Goal: Information Seeking & Learning: Understand process/instructions

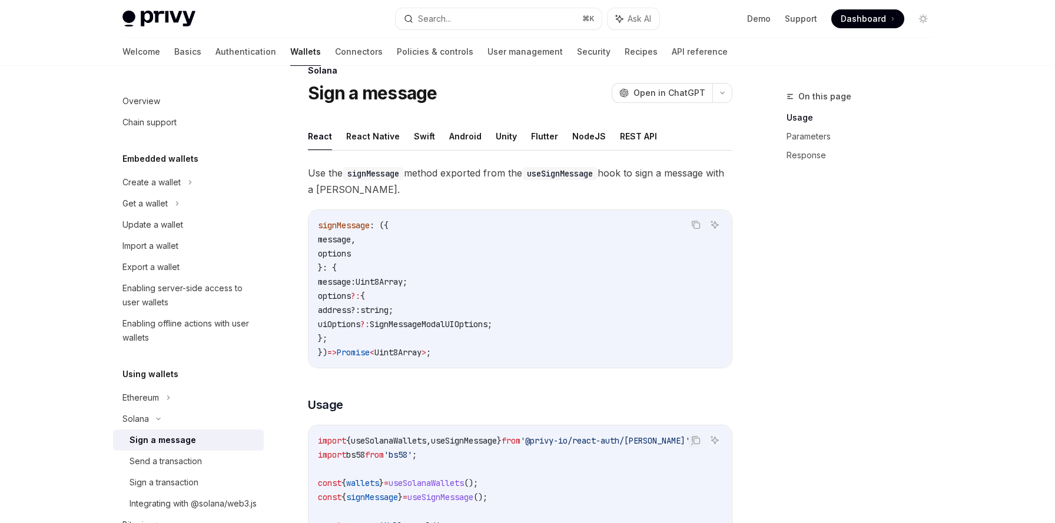
scroll to position [20, 0]
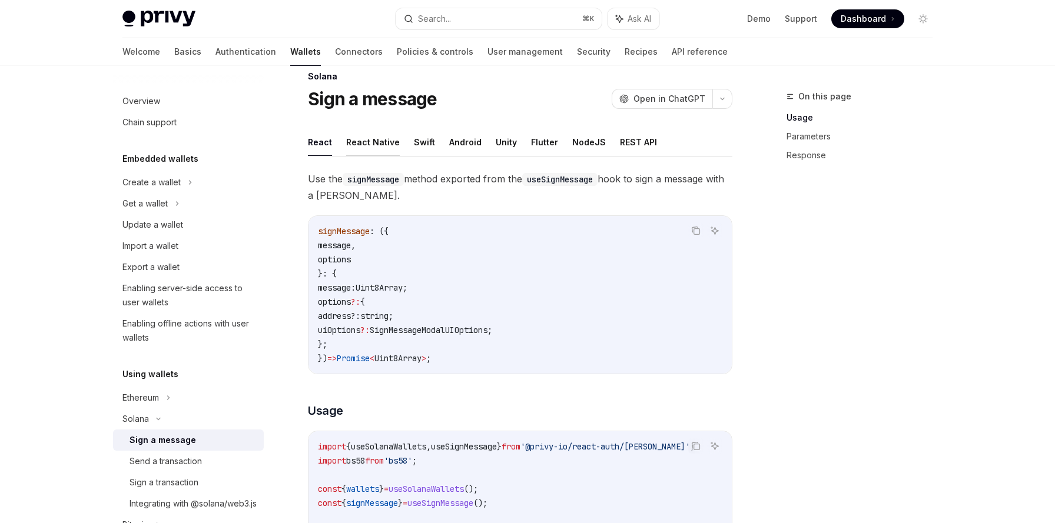
click at [383, 142] on button "React Native" at bounding box center [373, 142] width 54 height 28
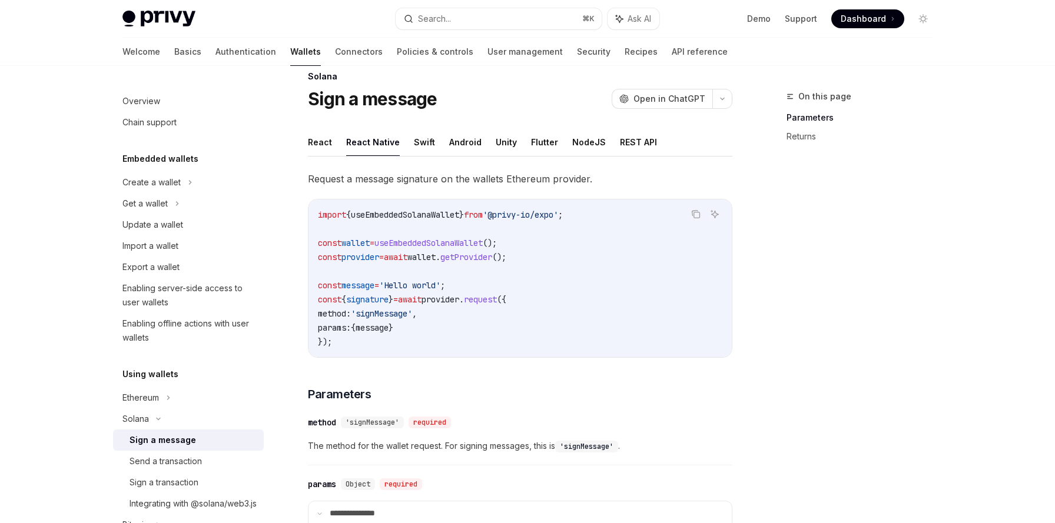
click at [416, 245] on span "useEmbeddedSolanaWallet" at bounding box center [428, 243] width 108 height 11
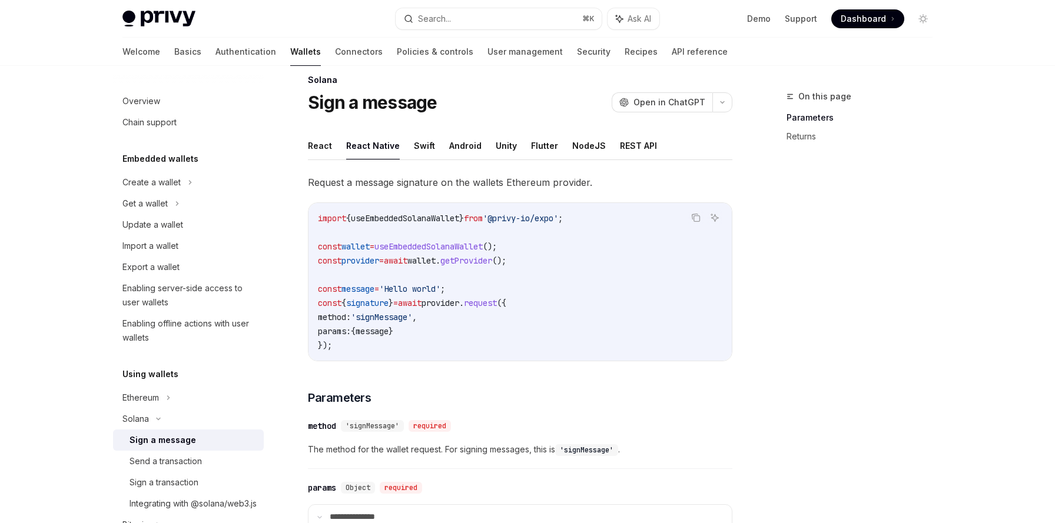
scroll to position [2, 0]
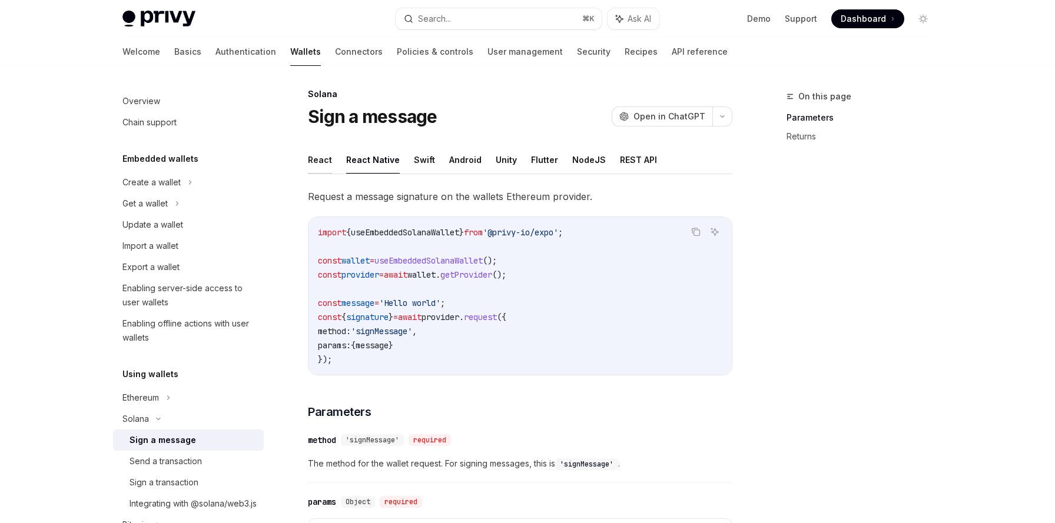
click at [317, 161] on button "React" at bounding box center [320, 160] width 24 height 28
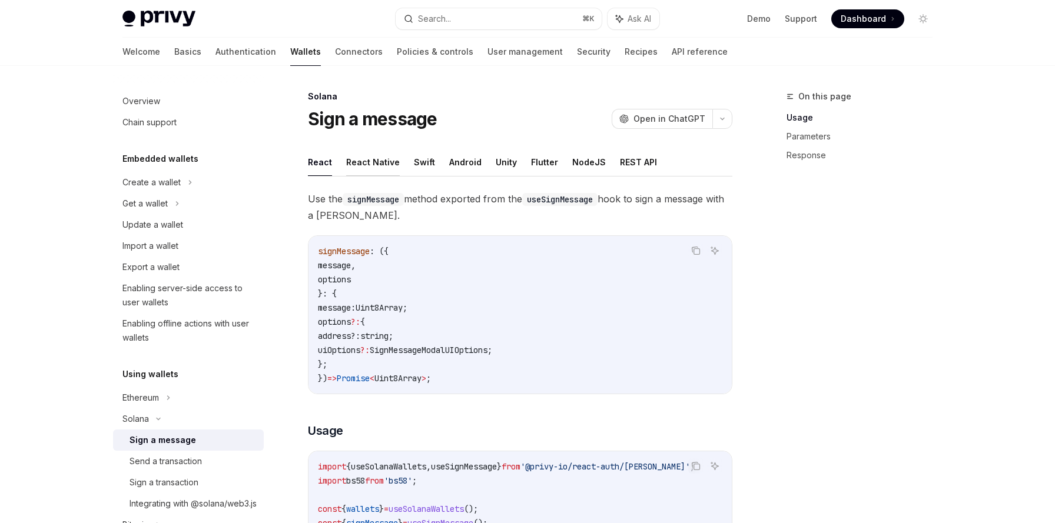
click at [373, 169] on button "React Native" at bounding box center [373, 162] width 54 height 28
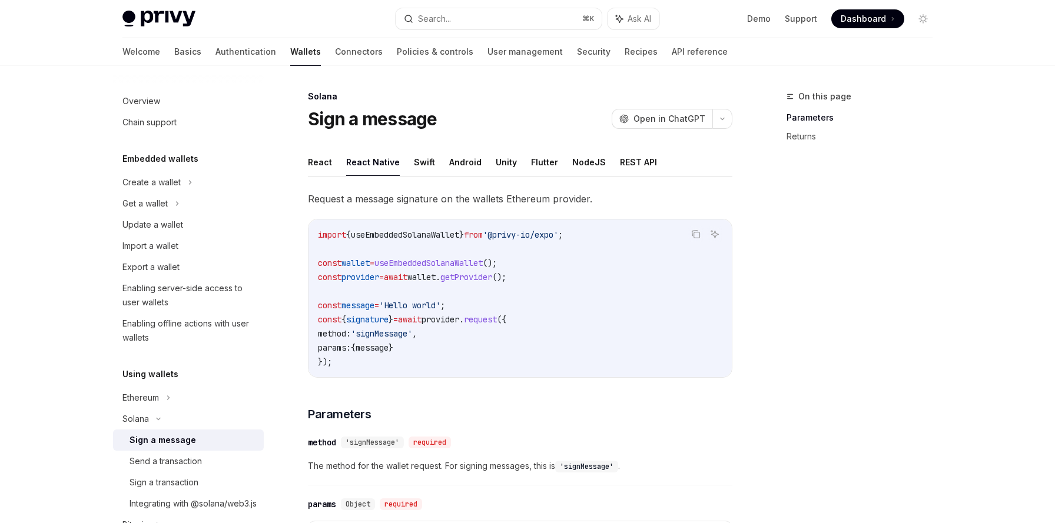
click at [459, 319] on span "provider" at bounding box center [441, 319] width 38 height 11
click at [459, 320] on span "provider" at bounding box center [441, 319] width 38 height 11
click at [330, 364] on span "});" at bounding box center [325, 362] width 14 height 11
click at [163, 185] on div "Create a wallet" at bounding box center [151, 182] width 58 height 14
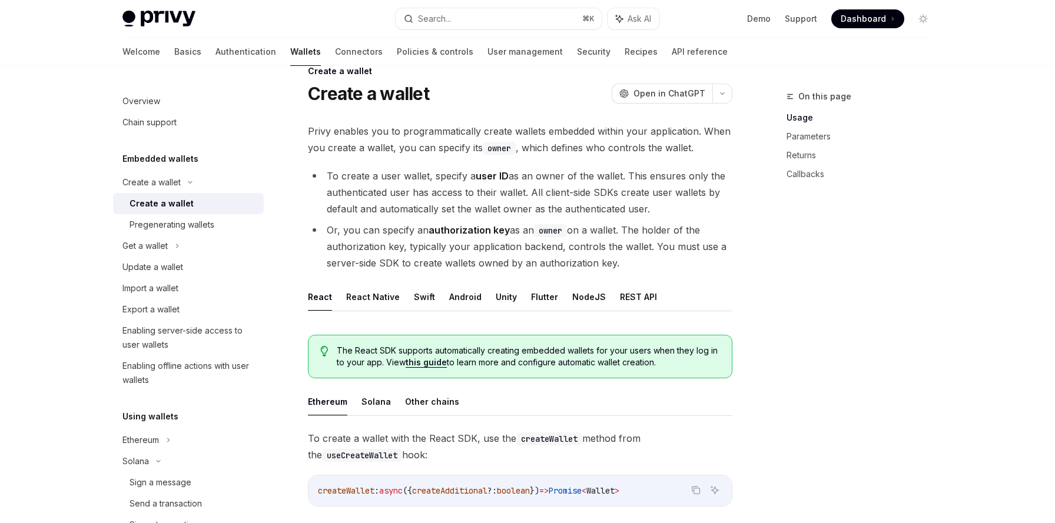
scroll to position [26, 0]
click at [315, 130] on span "Privy enables you to programmatically create wallets embedded within your appli…" at bounding box center [520, 138] width 424 height 33
drag, startPoint x: 315, startPoint y: 130, endPoint x: 445, endPoint y: 135, distance: 130.2
click at [445, 135] on span "Privy enables you to programmatically create wallets embedded within your appli…" at bounding box center [520, 138] width 424 height 33
click at [376, 298] on button "React Native" at bounding box center [373, 296] width 54 height 28
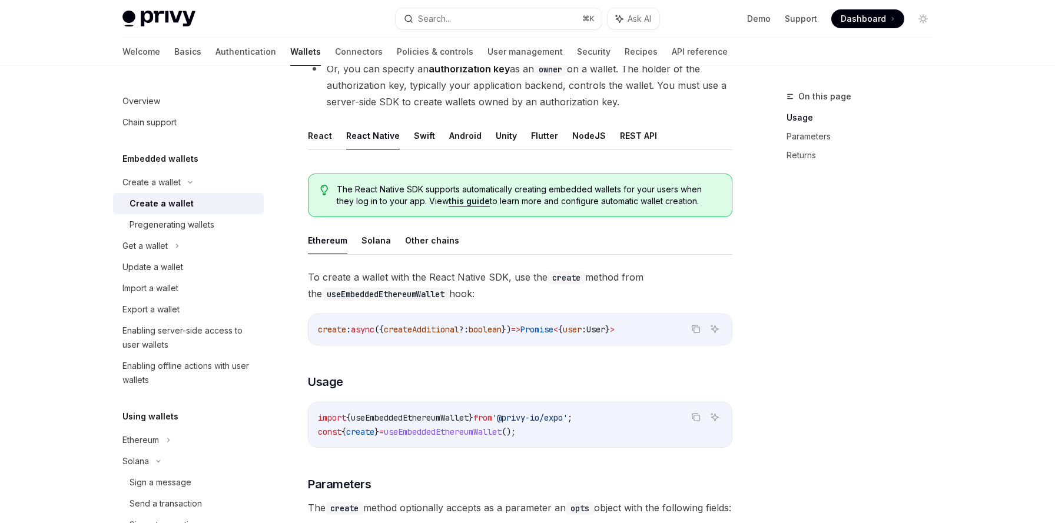
scroll to position [188, 0]
click at [556, 278] on code "create" at bounding box center [566, 276] width 38 height 13
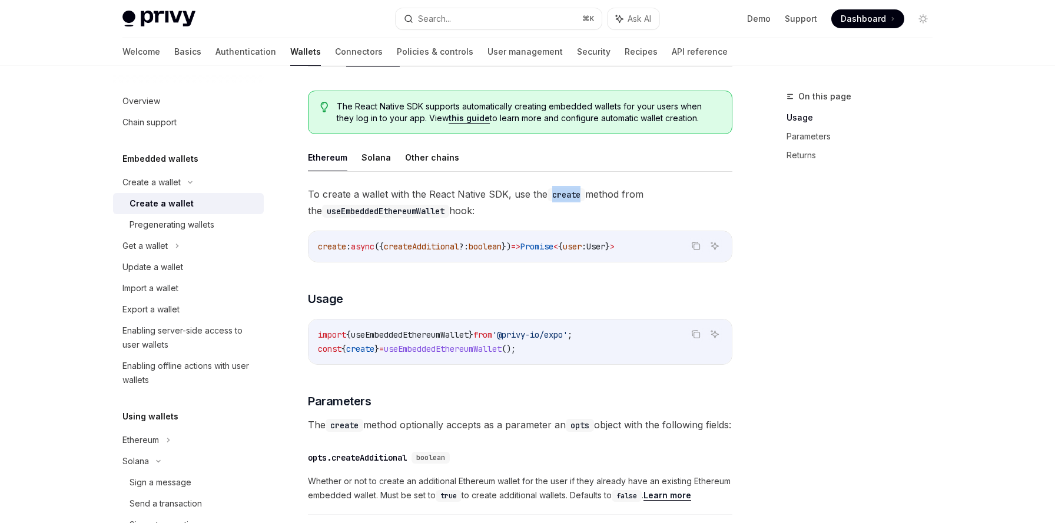
scroll to position [291, 0]
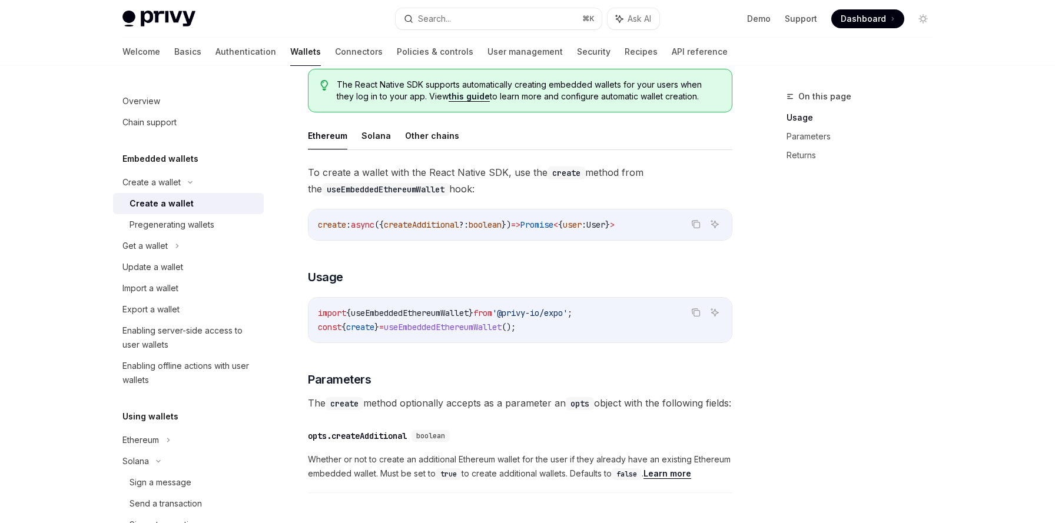
click at [323, 316] on span "import" at bounding box center [332, 313] width 28 height 11
drag, startPoint x: 323, startPoint y: 316, endPoint x: 567, endPoint y: 323, distance: 244.4
click at [567, 323] on code "import { useEmbeddedEthereumWallet } from '@privy-io/expo' ; const { create } =…" at bounding box center [520, 320] width 404 height 28
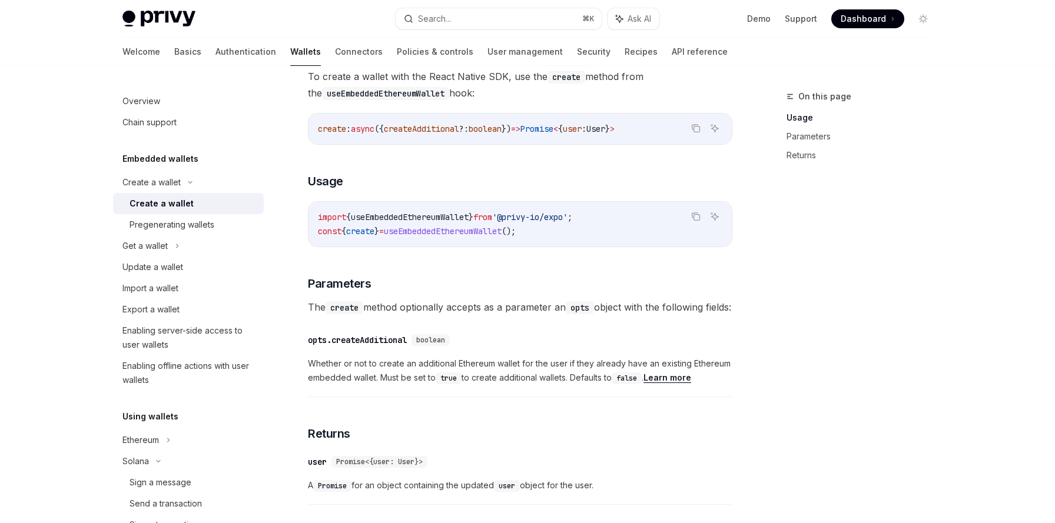
scroll to position [479, 0]
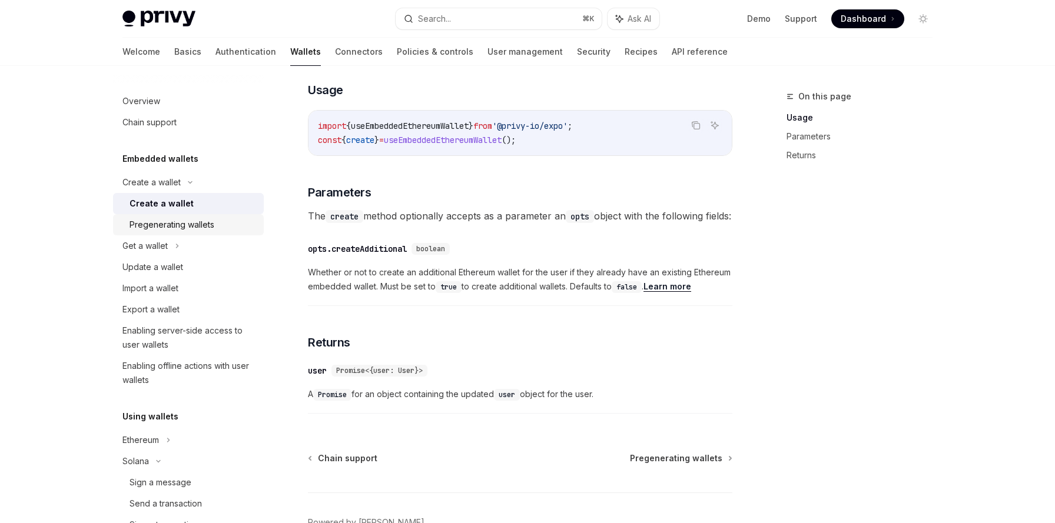
click at [185, 230] on div "Pregenerating wallets" at bounding box center [172, 225] width 85 height 14
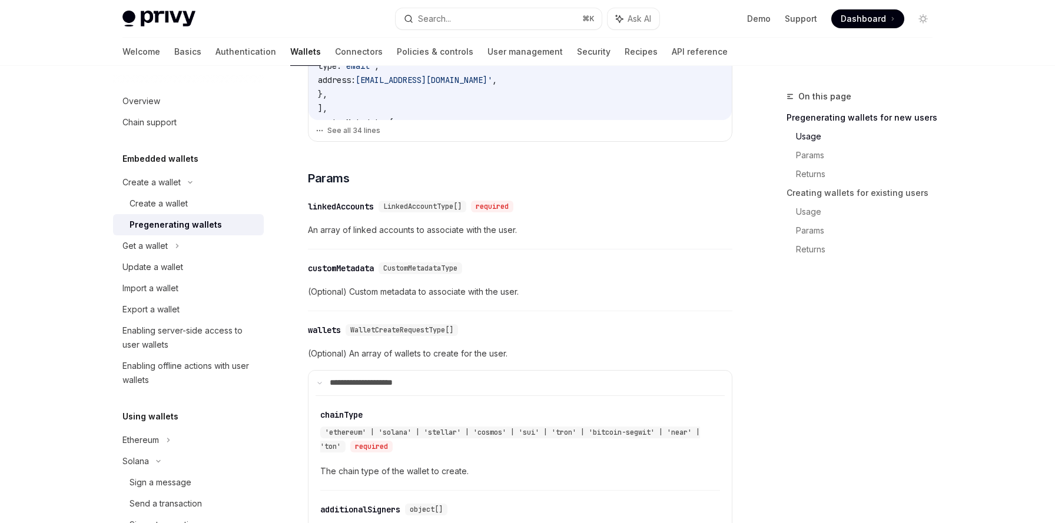
scroll to position [522, 0]
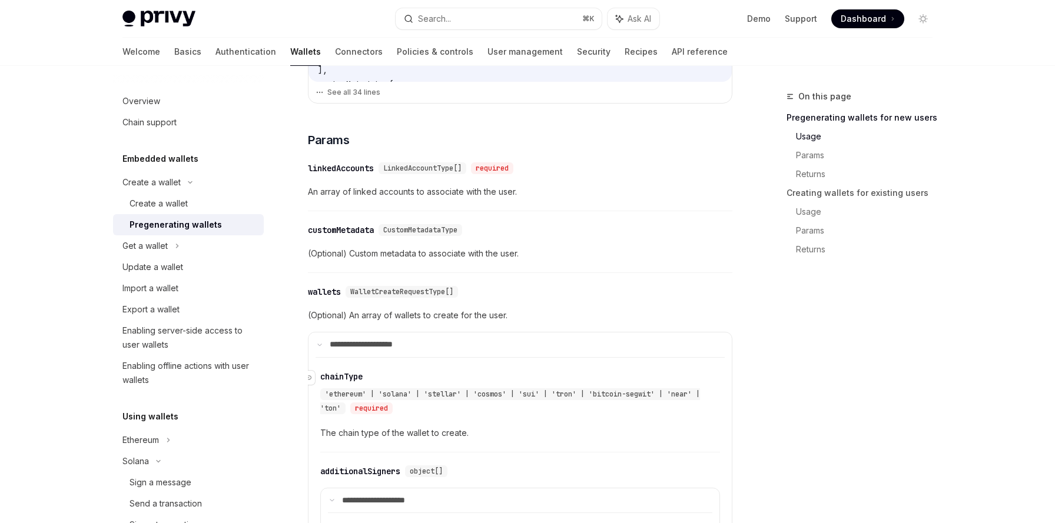
click at [353, 400] on span "'ethereum' | 'solana' | 'stellar' | 'cosmos' | 'sui' | 'tron' | 'bitcoin-segwit…" at bounding box center [510, 402] width 380 height 24
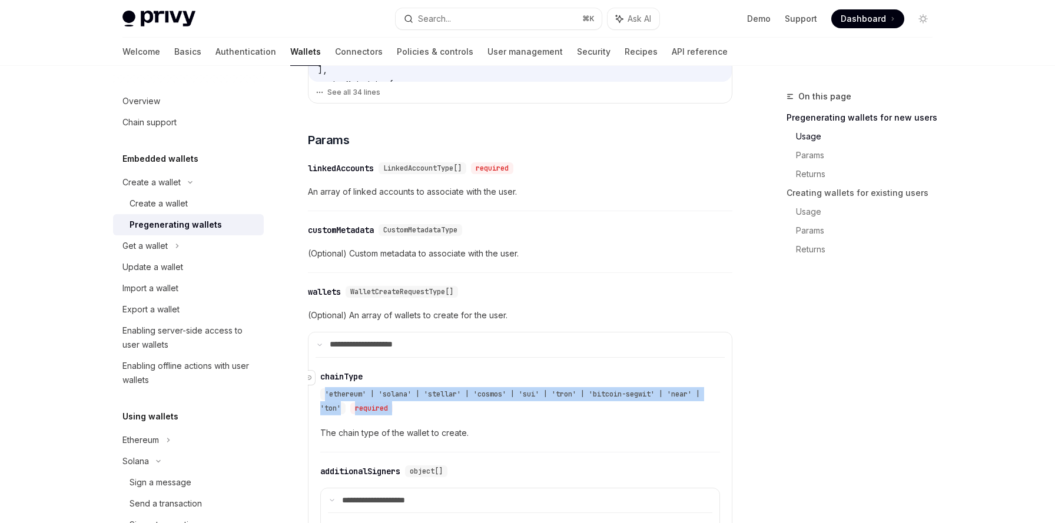
click at [353, 400] on span "'ethereum' | 'solana' | 'stellar' | 'cosmos' | 'sui' | 'tron' | 'bitcoin-segwit…" at bounding box center [510, 402] width 380 height 24
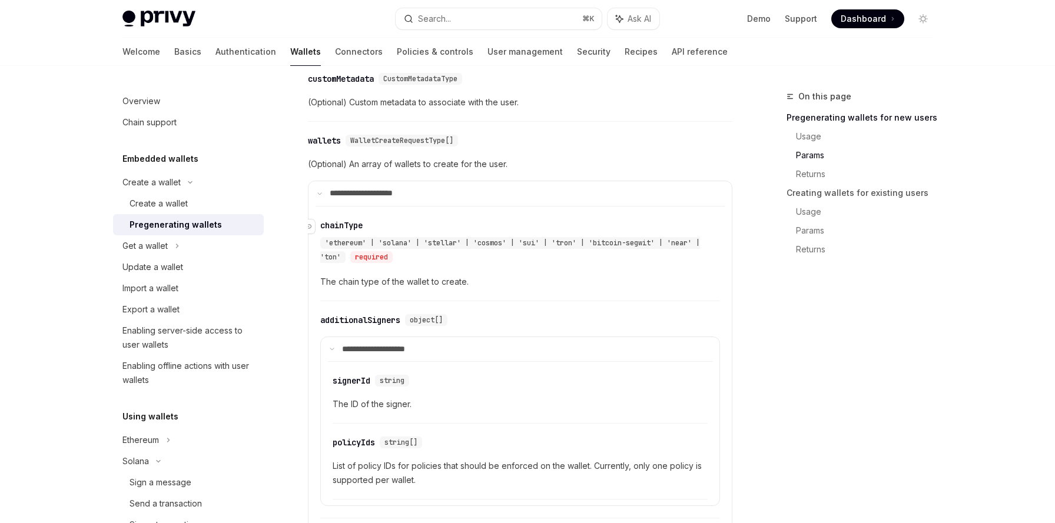
scroll to position [671, 0]
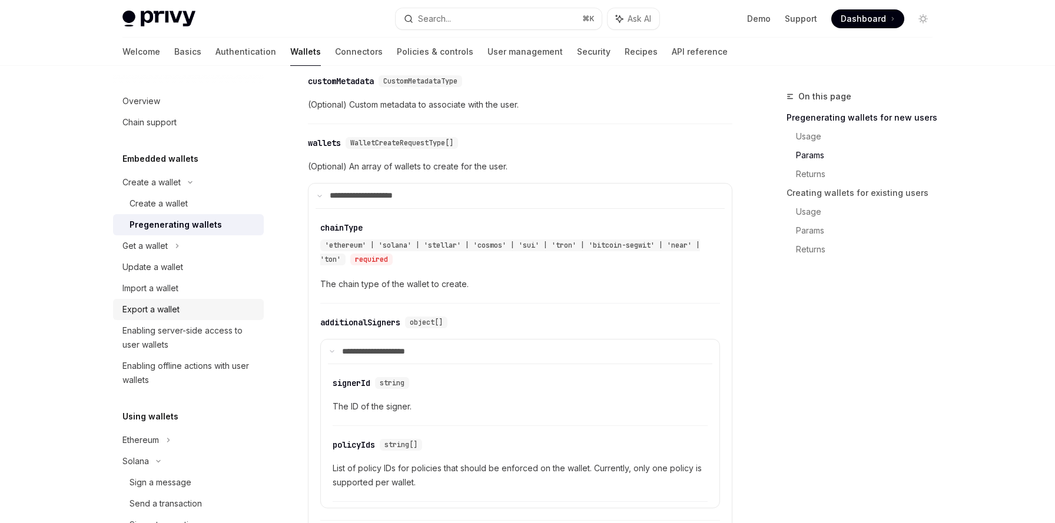
click at [171, 312] on div "Export a wallet" at bounding box center [150, 310] width 57 height 14
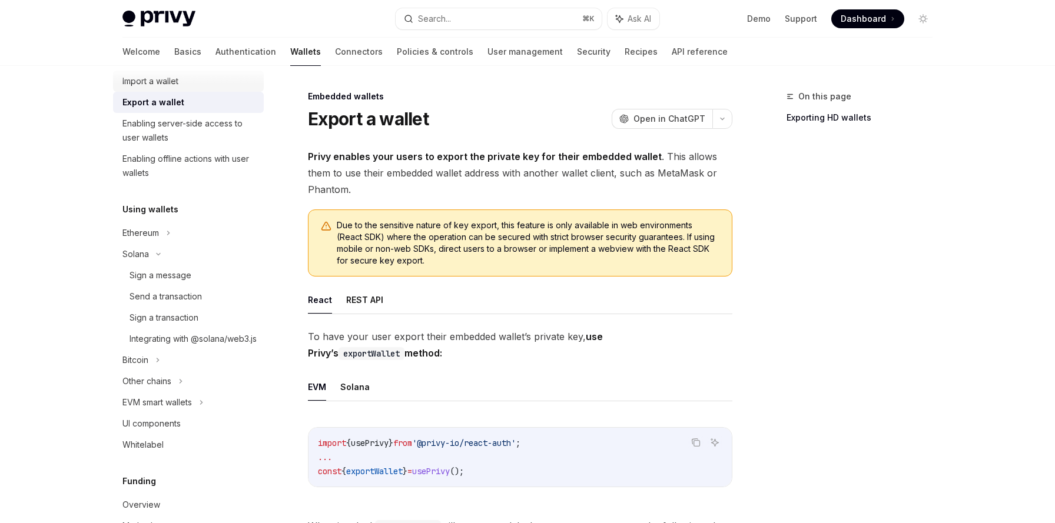
scroll to position [258, 0]
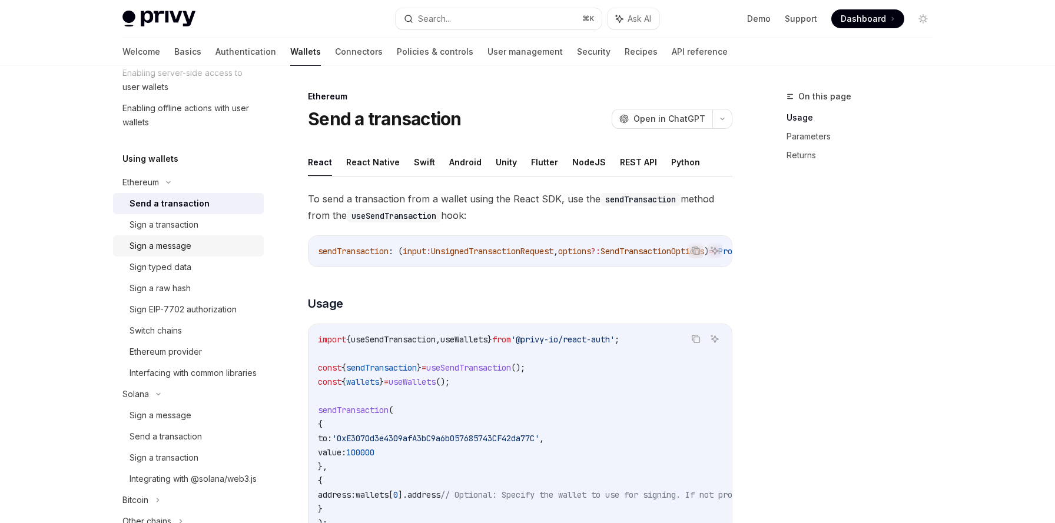
click at [182, 250] on div "Sign a message" at bounding box center [161, 246] width 62 height 14
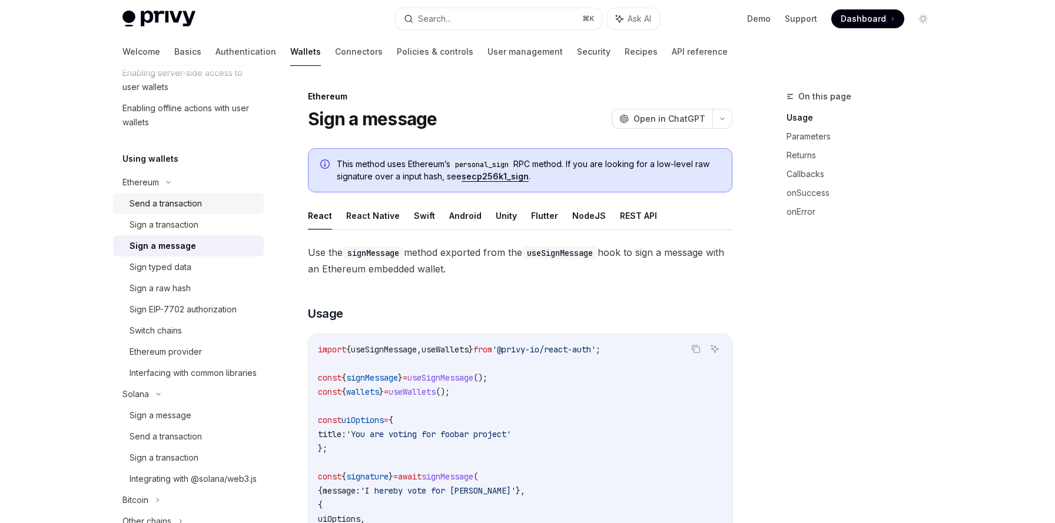
click at [172, 204] on div "Send a transaction" at bounding box center [166, 204] width 72 height 14
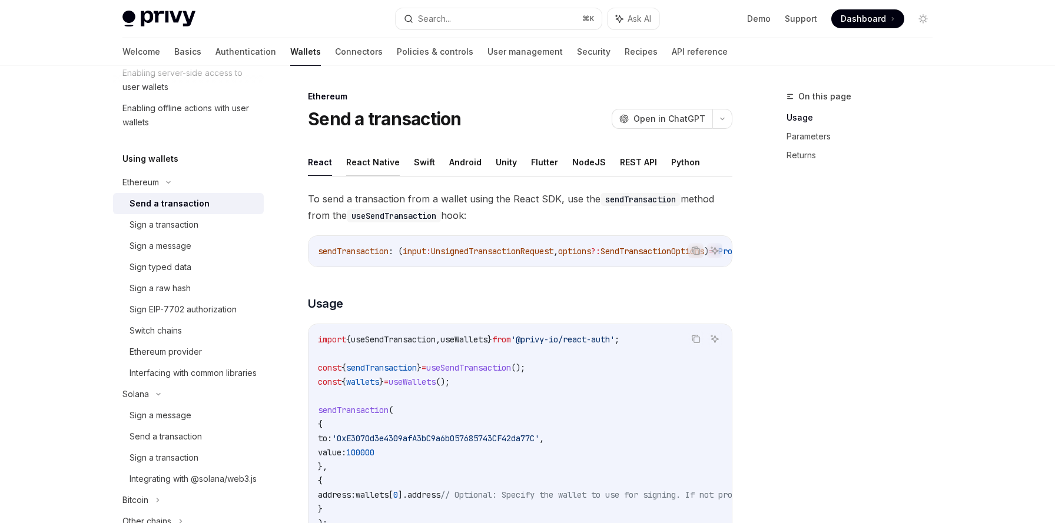
click at [376, 157] on button "React Native" at bounding box center [373, 162] width 54 height 28
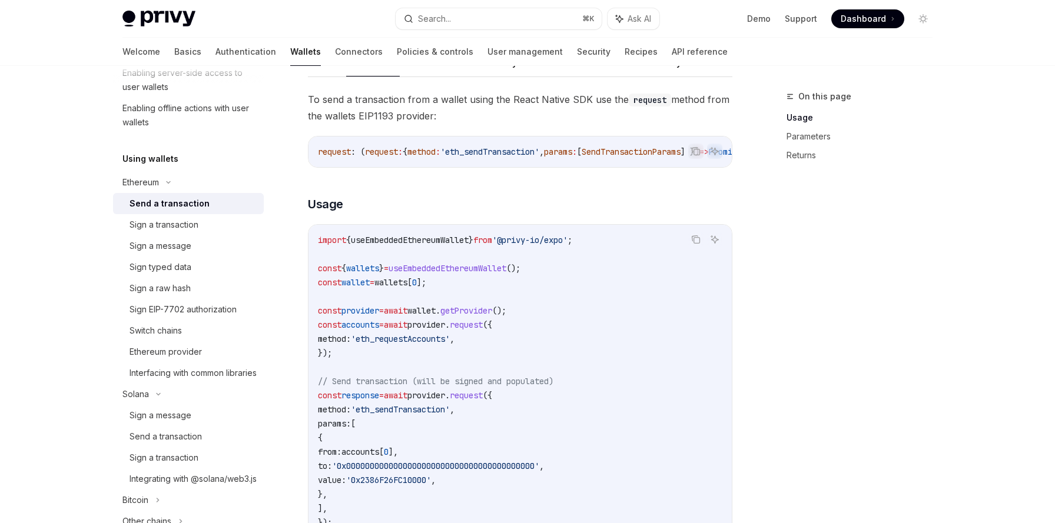
scroll to position [104, 0]
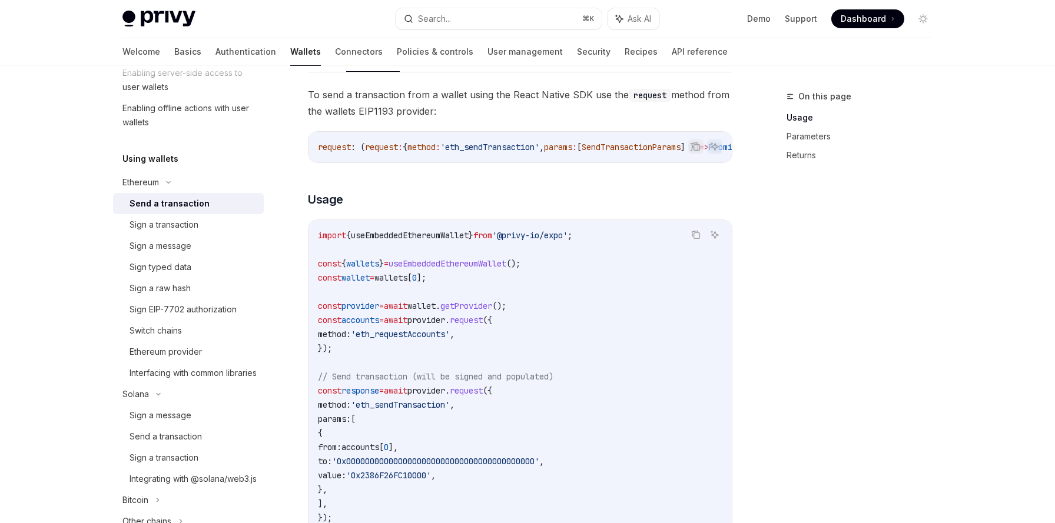
click at [367, 269] on span "wallets" at bounding box center [362, 263] width 33 height 11
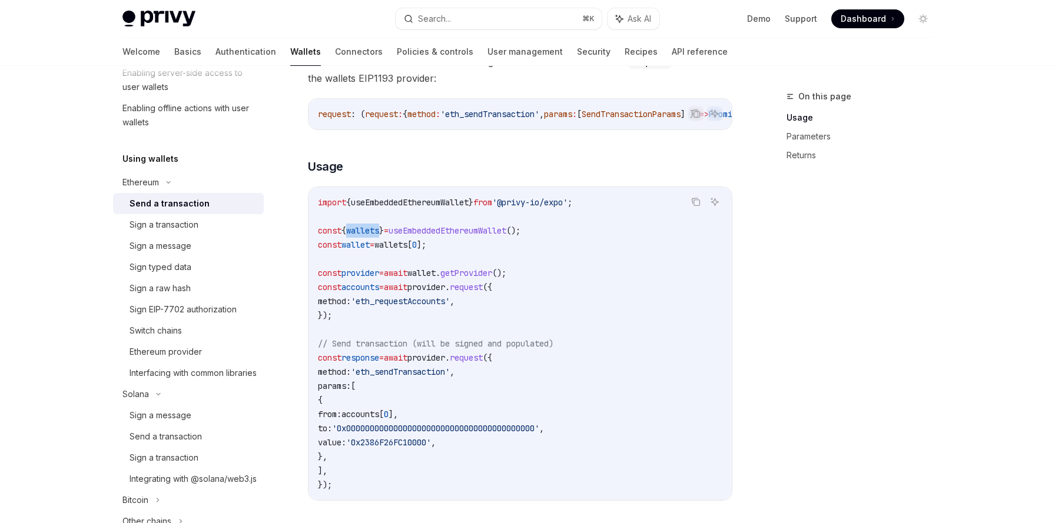
scroll to position [138, 0]
click at [397, 306] on span "'eth_requestAccounts'" at bounding box center [400, 301] width 99 height 11
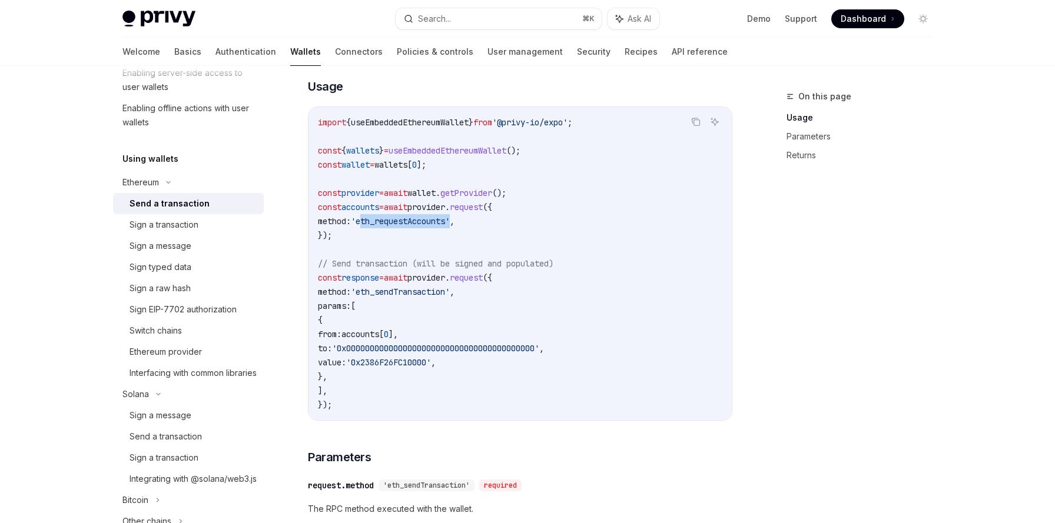
scroll to position [218, 0]
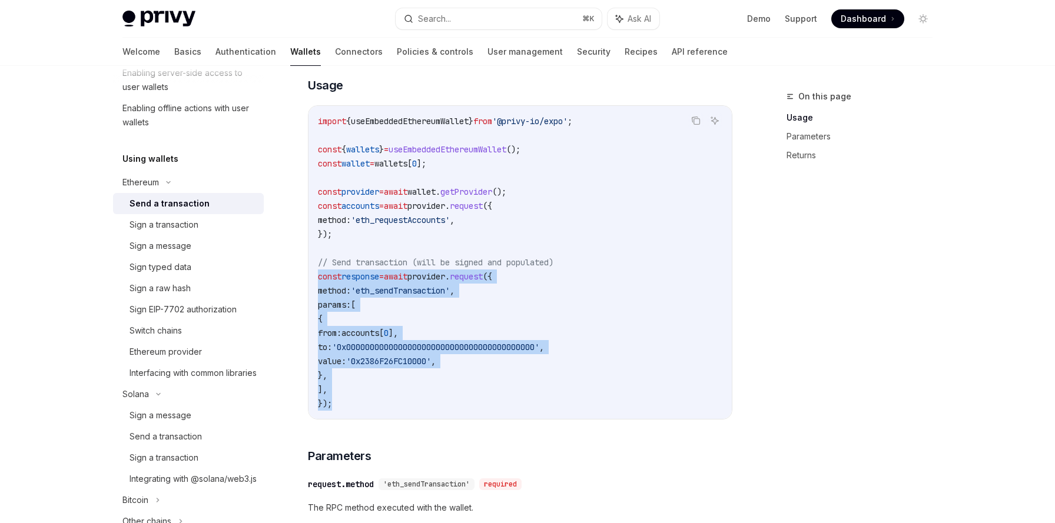
drag, startPoint x: 318, startPoint y: 283, endPoint x: 368, endPoint y: 404, distance: 131.0
click at [368, 404] on code "import { useEmbeddedEthereumWallet } from '@privy-io/expo' ; const { wallets } …" at bounding box center [520, 262] width 404 height 297
click at [417, 309] on code "import { useEmbeddedEthereumWallet } from '@privy-io/expo' ; const { wallets } …" at bounding box center [520, 262] width 404 height 297
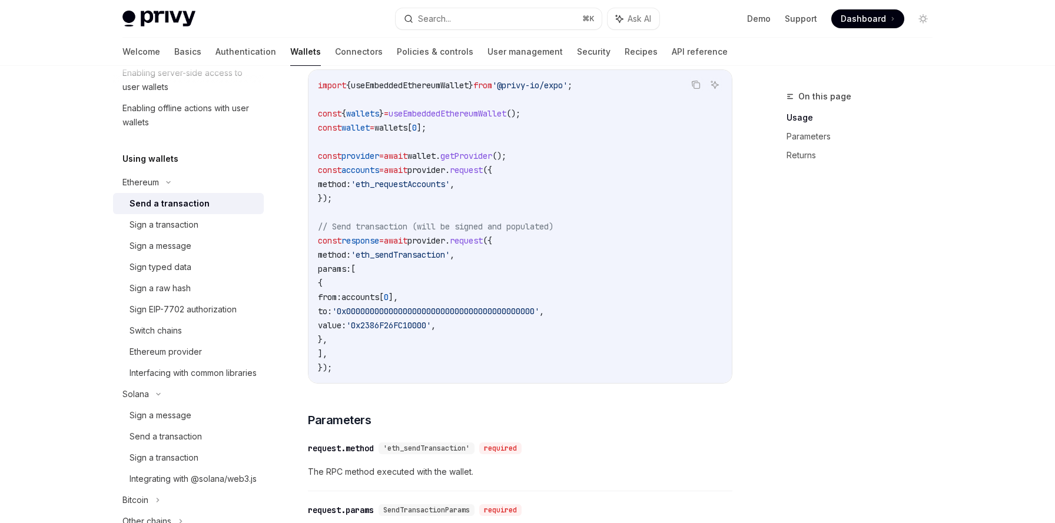
scroll to position [283, 0]
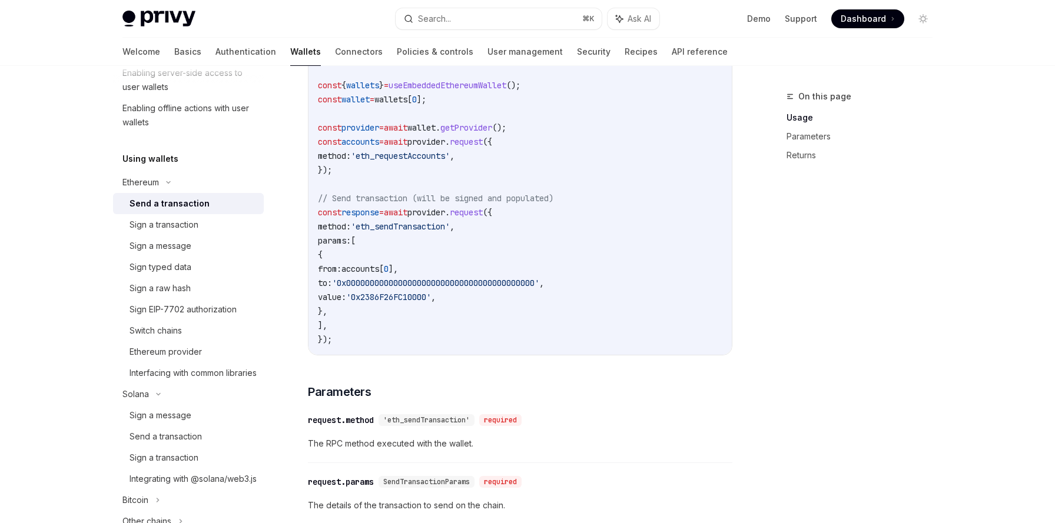
drag, startPoint x: 377, startPoint y: 273, endPoint x: 470, endPoint y: 276, distance: 93.6
click at [470, 276] on code "import { useEmbeddedEthereumWallet } from '@privy-io/expo' ; const { wallets } …" at bounding box center [520, 198] width 404 height 297
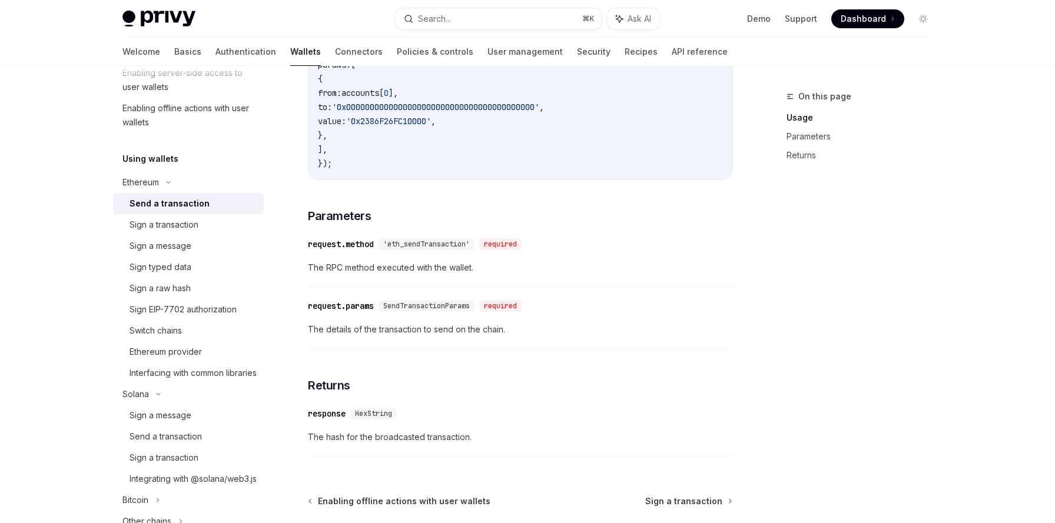
scroll to position [525, 0]
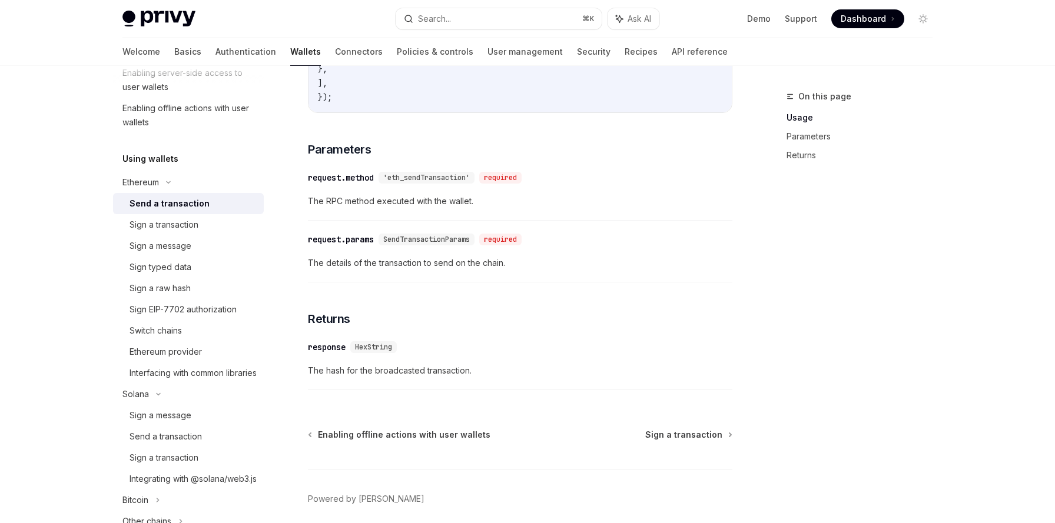
click at [373, 352] on span "HexString" at bounding box center [373, 347] width 37 height 9
drag, startPoint x: 373, startPoint y: 353, endPoint x: 334, endPoint y: 352, distance: 38.9
click at [334, 352] on div "​ response HexString" at bounding box center [355, 347] width 94 height 12
click at [409, 354] on div "​ response HexString" at bounding box center [514, 347] width 413 height 14
drag, startPoint x: 335, startPoint y: 352, endPoint x: 298, endPoint y: 355, distance: 37.2
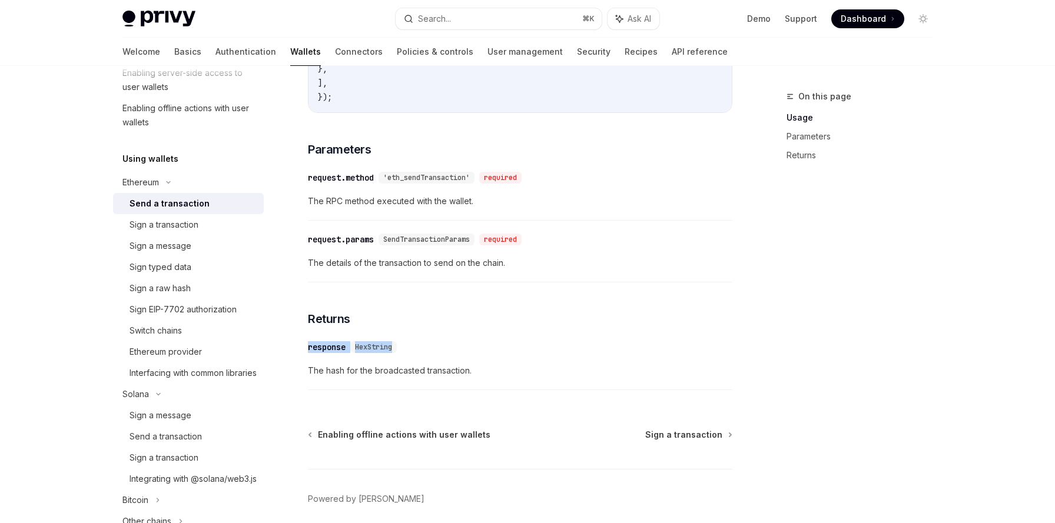
click at [298, 355] on div "Ethereum Send a transaction OpenAI Open in ChatGPT OpenAI Open in ChatGPT React…" at bounding box center [410, 67] width 650 height 1007
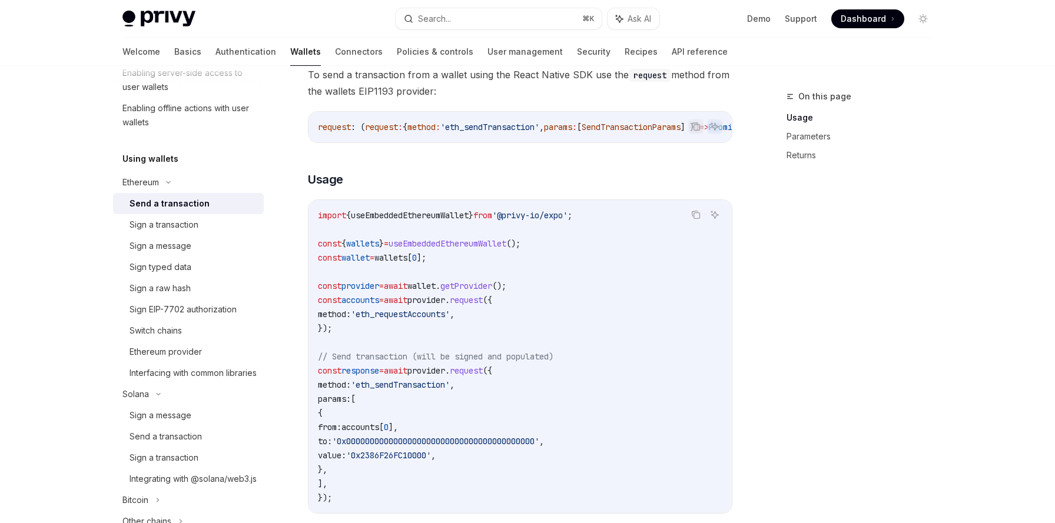
scroll to position [140, 0]
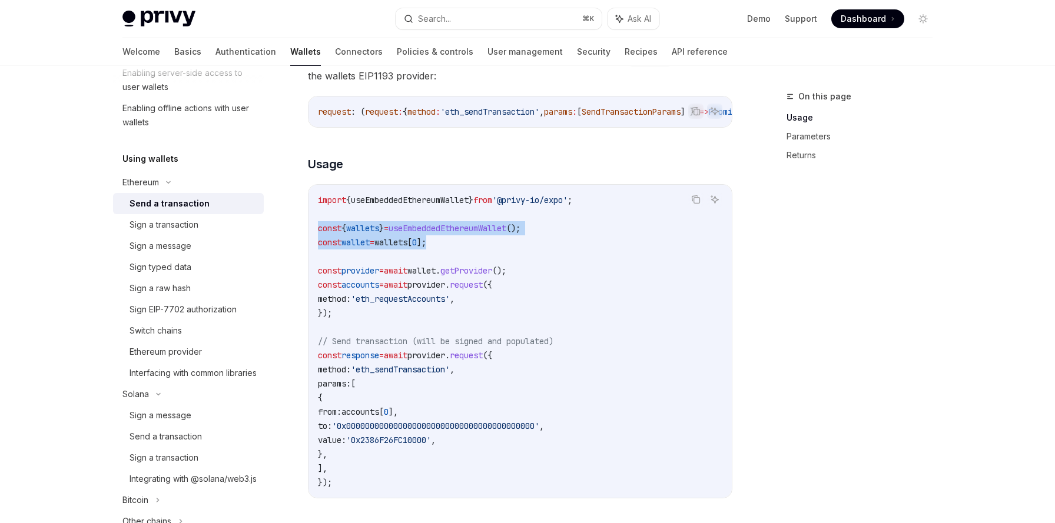
drag, startPoint x: 318, startPoint y: 234, endPoint x: 479, endPoint y: 240, distance: 160.2
click at [479, 240] on code "import { useEmbeddedEthereumWallet } from '@privy-io/expo' ; const { wallets } …" at bounding box center [520, 341] width 404 height 297
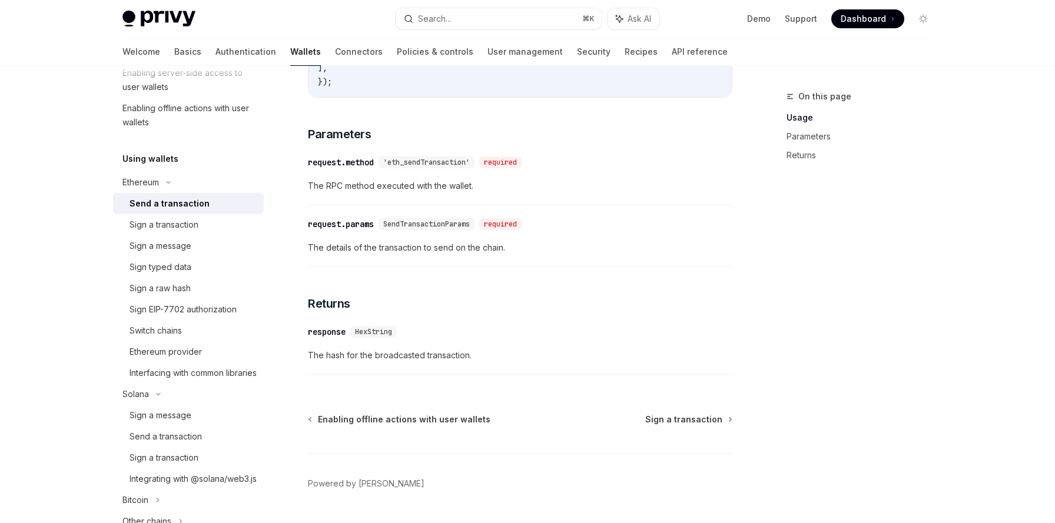
scroll to position [578, 0]
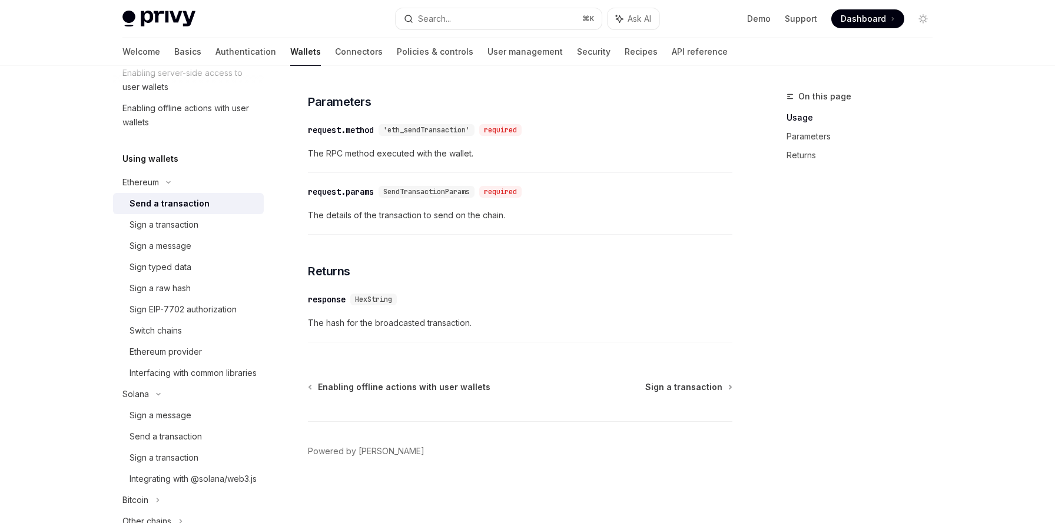
click at [360, 194] on div "request.params" at bounding box center [341, 192] width 66 height 12
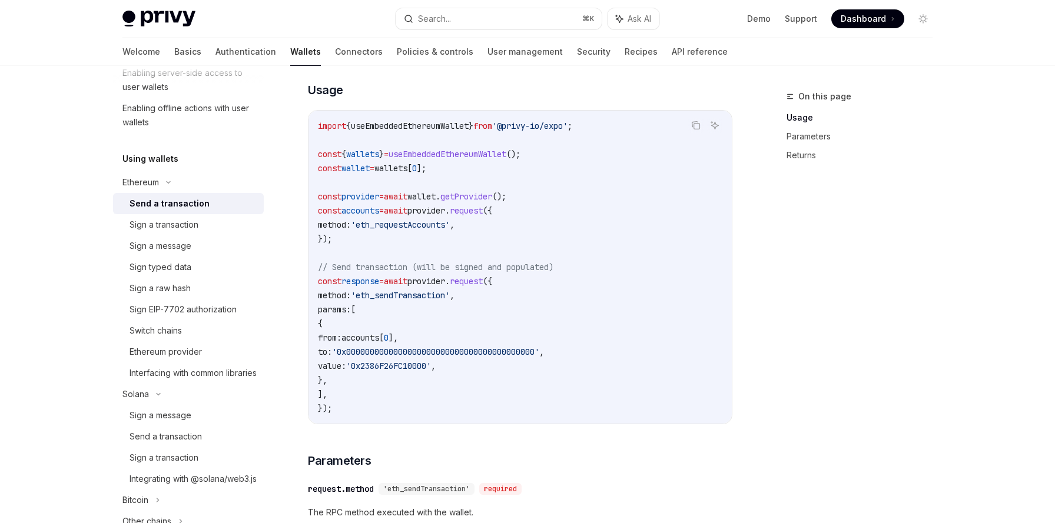
scroll to position [189, 0]
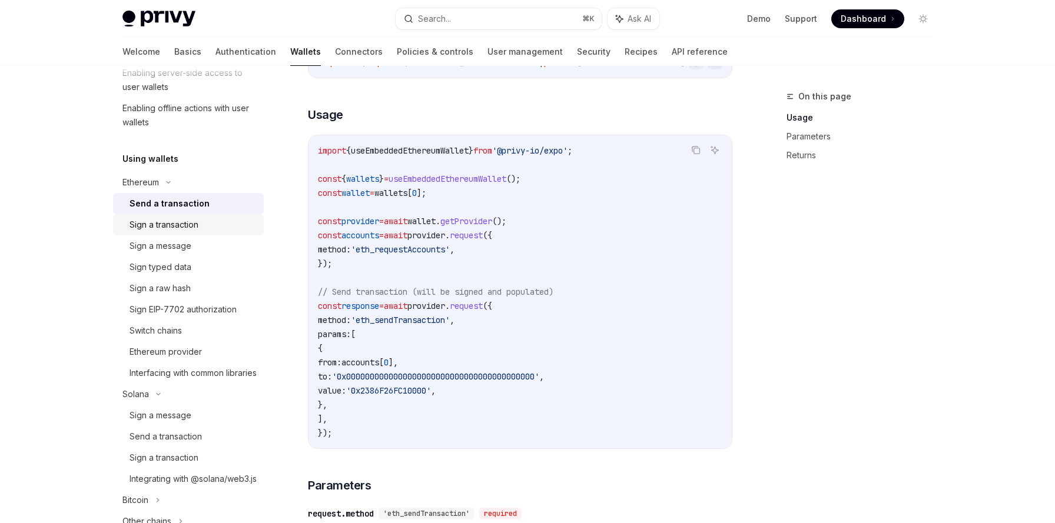
click at [160, 226] on div "Sign a transaction" at bounding box center [164, 225] width 69 height 14
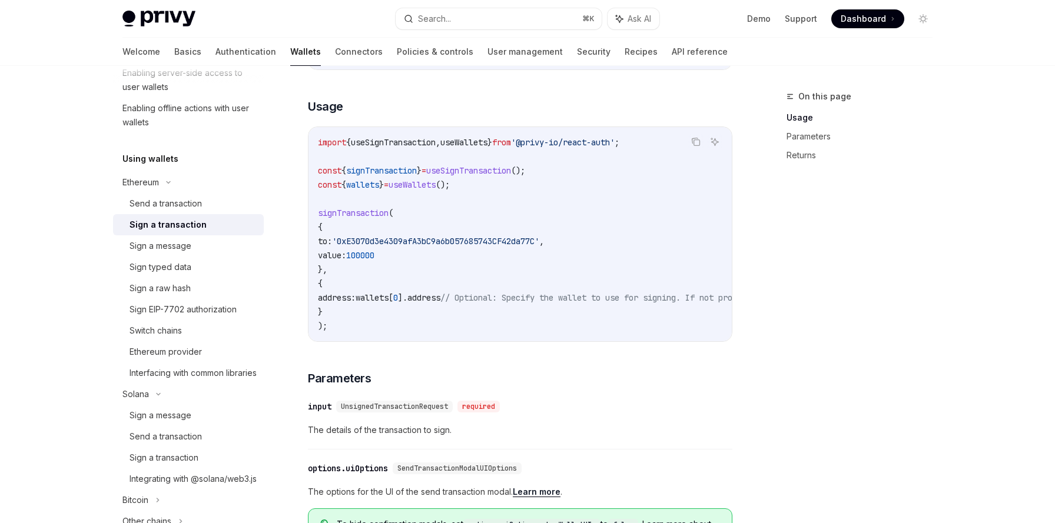
scroll to position [177, 0]
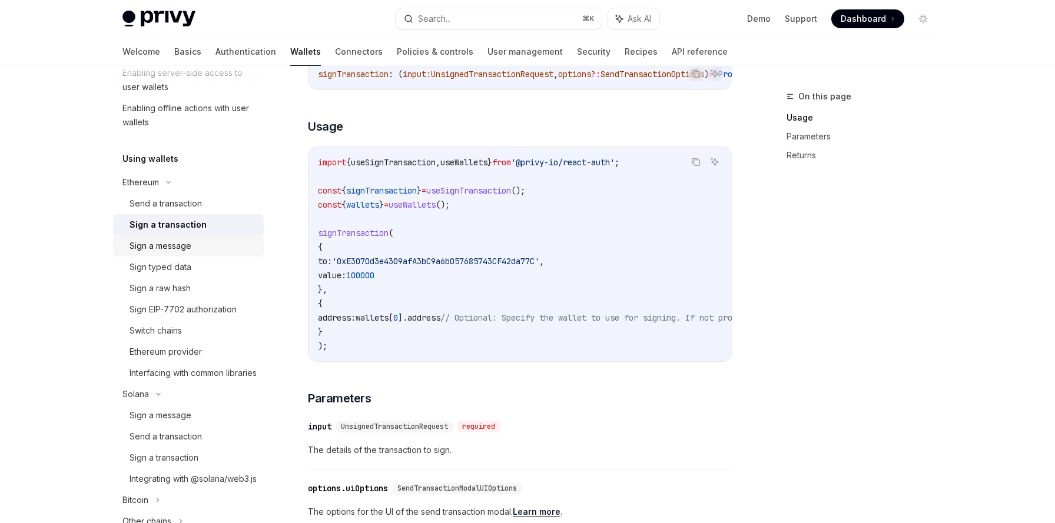
click at [158, 242] on div "Sign a message" at bounding box center [161, 246] width 62 height 14
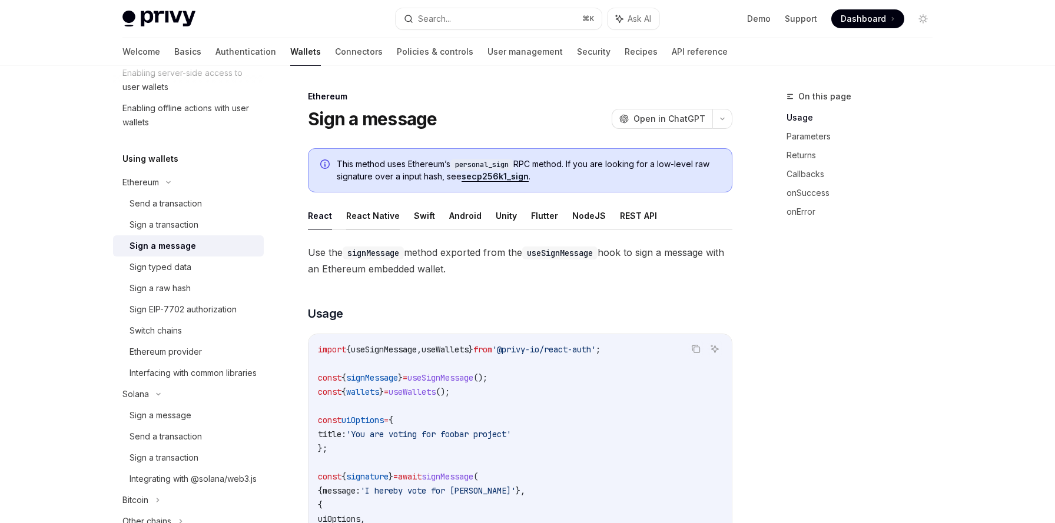
click at [386, 211] on button "React Native" at bounding box center [373, 216] width 54 height 28
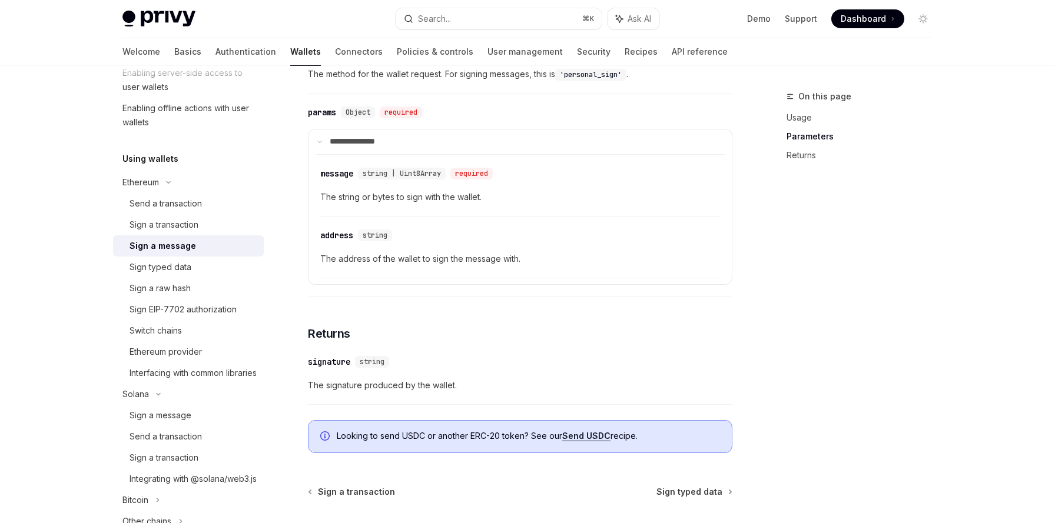
scroll to position [602, 0]
click at [394, 253] on span "The address of the wallet to sign the message with." at bounding box center [520, 260] width 400 height 14
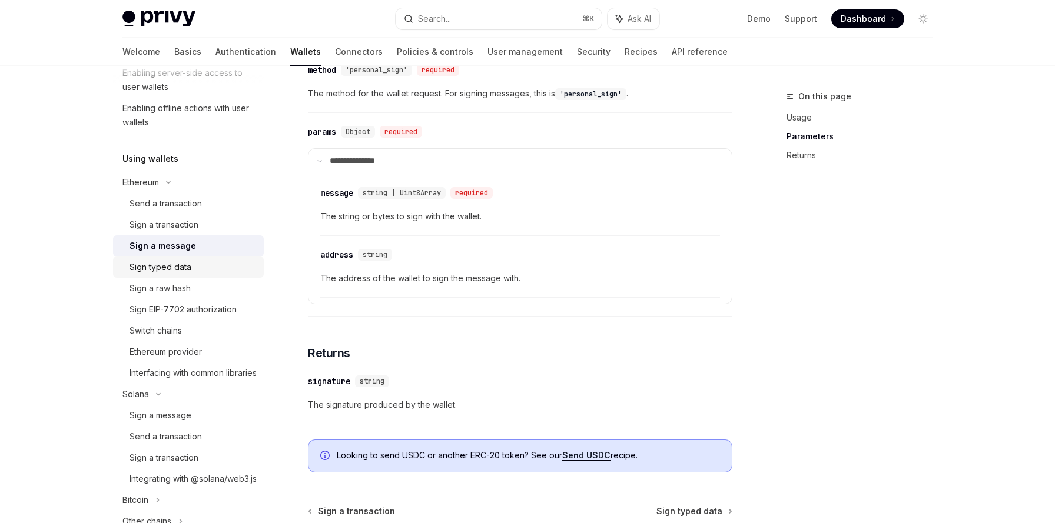
click at [216, 267] on div "Sign typed data" at bounding box center [193, 267] width 127 height 14
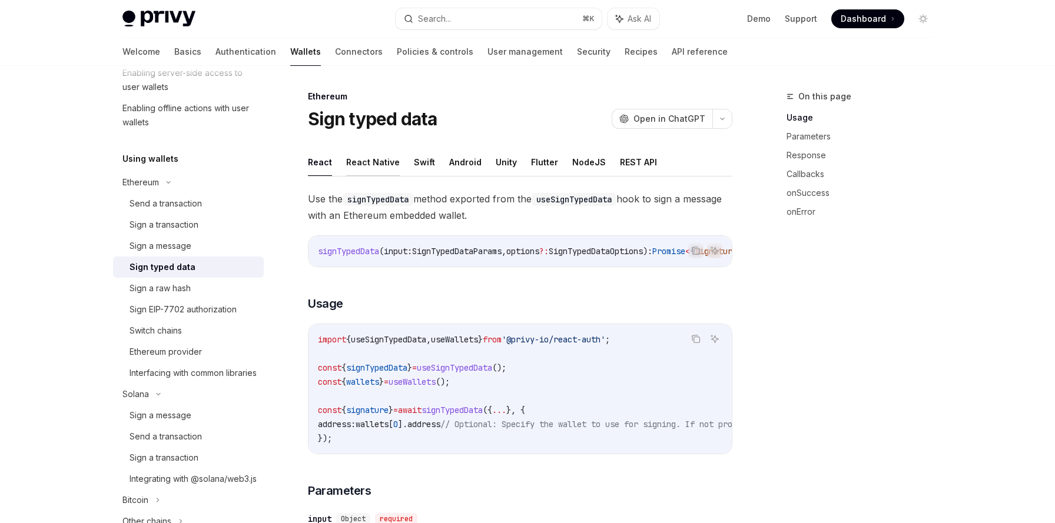
click at [370, 161] on button "React Native" at bounding box center [373, 162] width 54 height 28
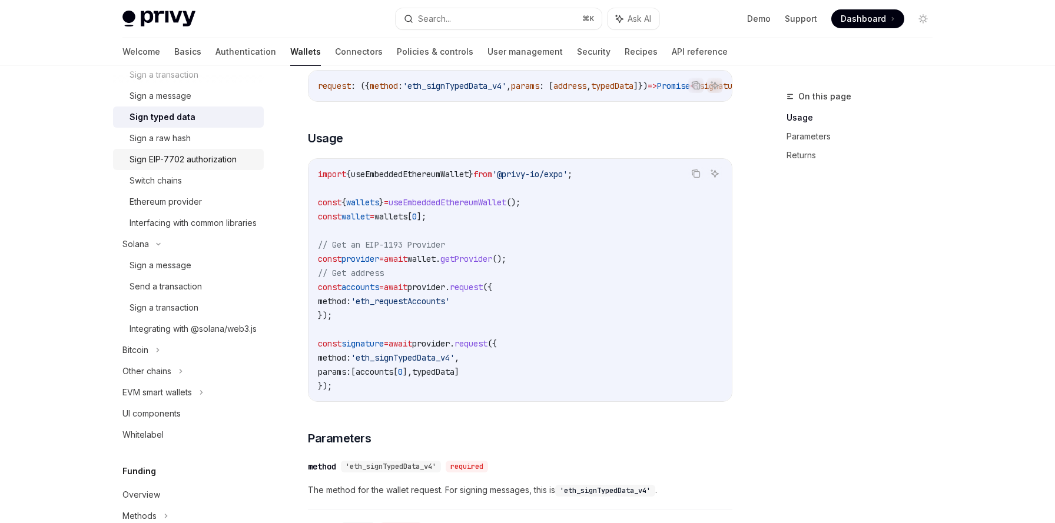
scroll to position [409, 0]
click at [148, 356] on div "Bitcoin" at bounding box center [135, 349] width 26 height 14
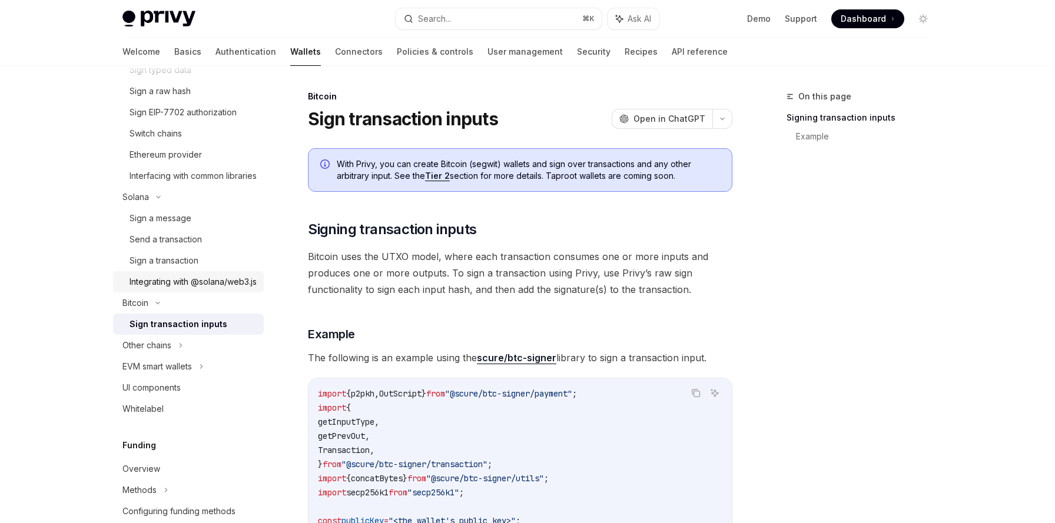
scroll to position [456, 0]
click at [171, 351] on div "Other chains" at bounding box center [146, 344] width 49 height 14
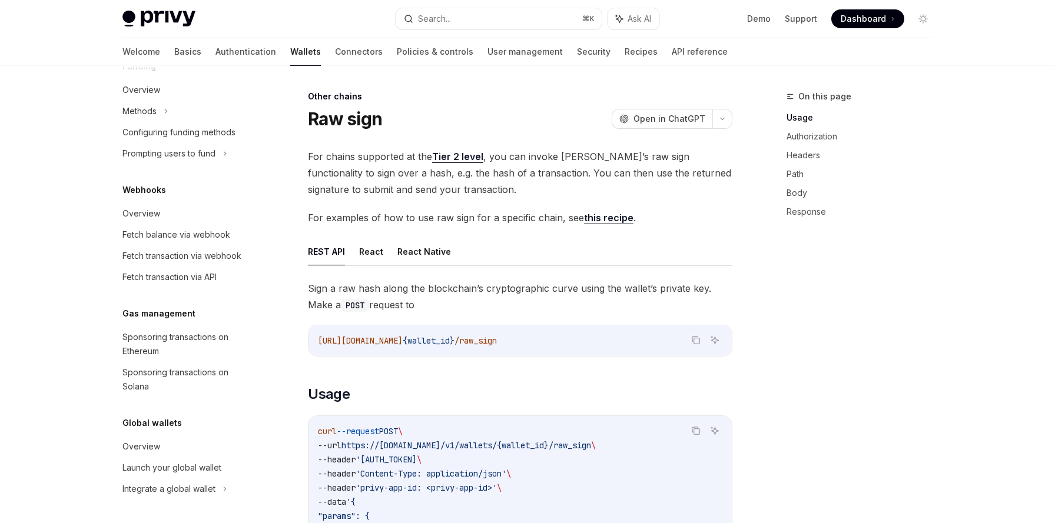
scroll to position [884, 0]
click at [158, 453] on div "Overview" at bounding box center [141, 447] width 38 height 14
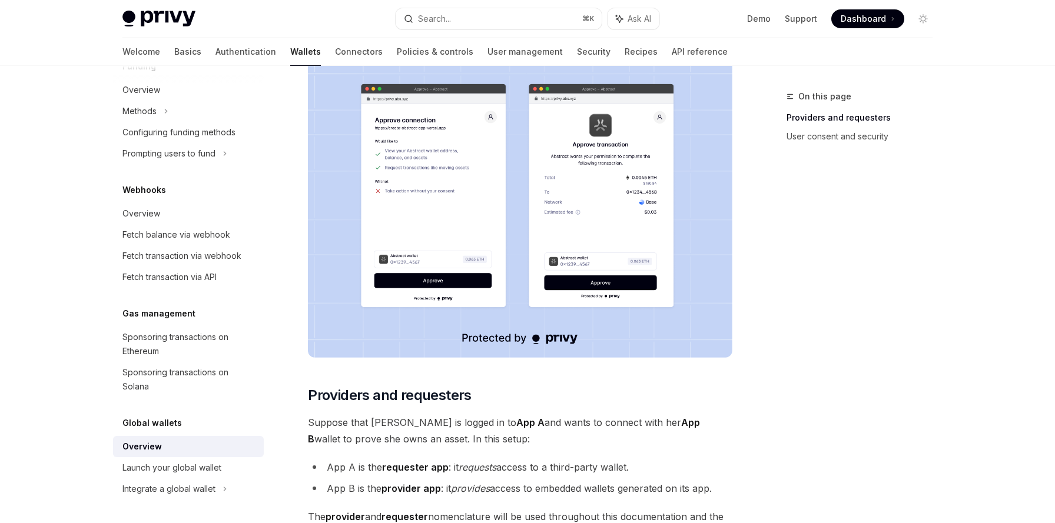
scroll to position [264, 0]
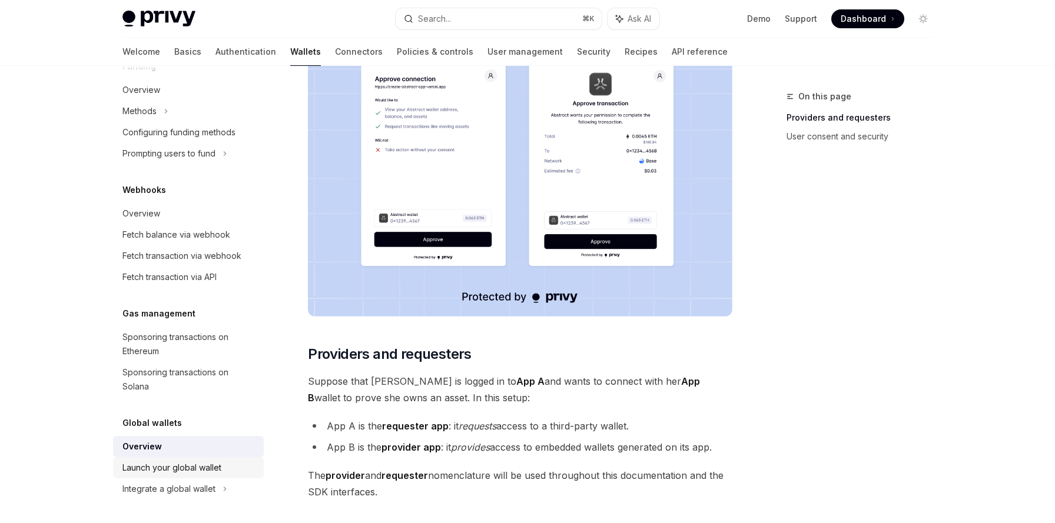
click at [189, 469] on div "Launch your global wallet" at bounding box center [171, 468] width 99 height 14
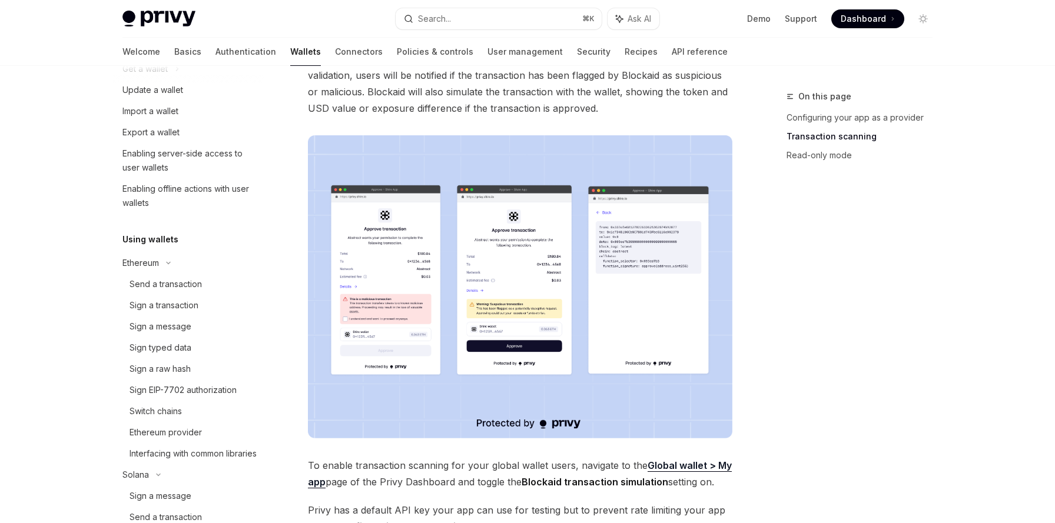
scroll to position [121, 0]
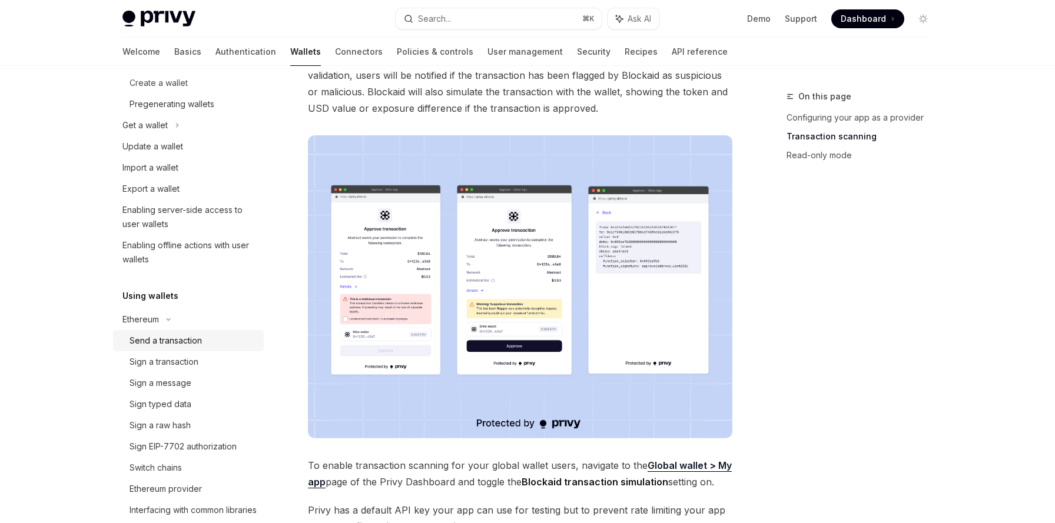
click at [161, 338] on div "Send a transaction" at bounding box center [166, 341] width 72 height 14
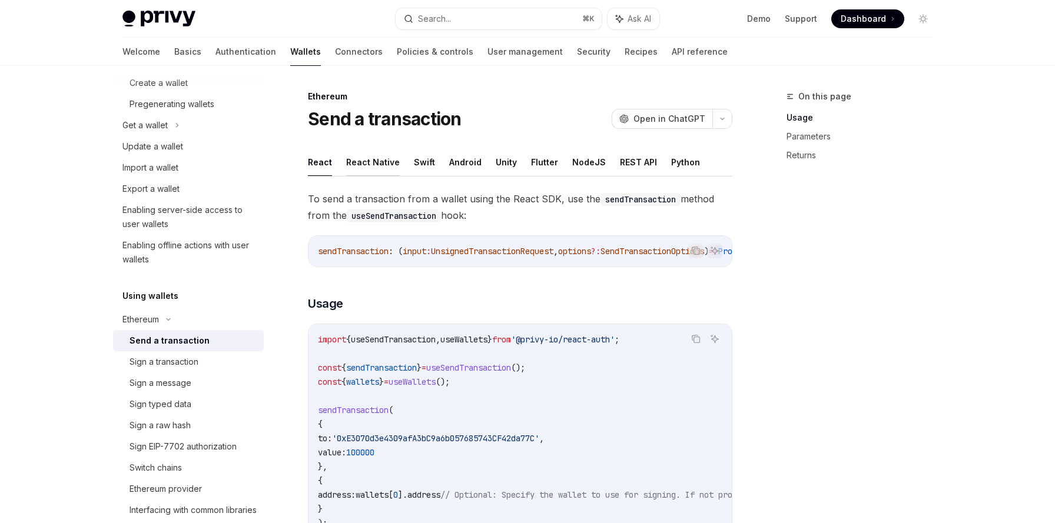
click at [360, 162] on button "React Native" at bounding box center [373, 162] width 54 height 28
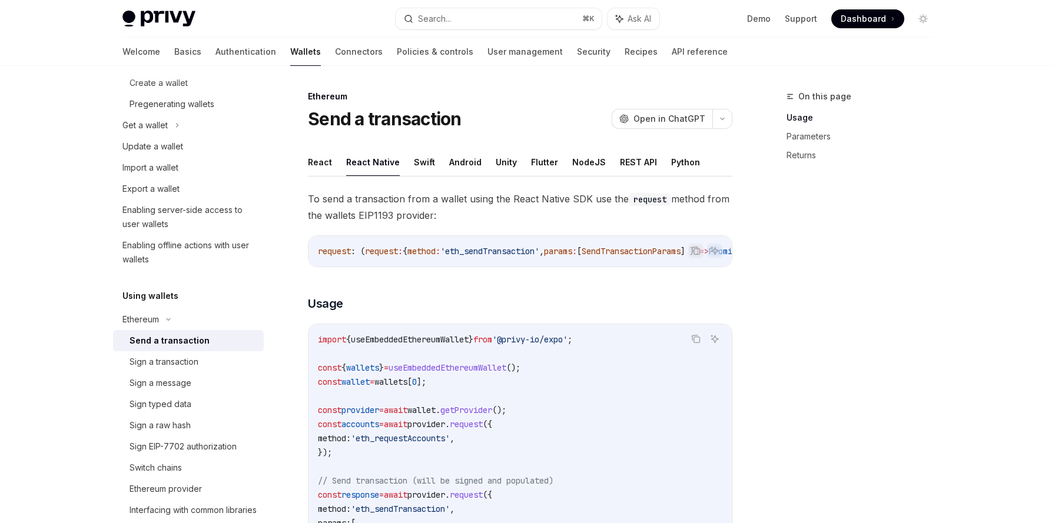
click at [316, 200] on span "To send a transaction from a wallet using the React Native SDK use the request …" at bounding box center [520, 207] width 424 height 33
drag, startPoint x: 316, startPoint y: 200, endPoint x: 433, endPoint y: 203, distance: 117.8
click at [433, 203] on span "To send a transaction from a wallet using the React Native SDK use the request …" at bounding box center [520, 207] width 424 height 33
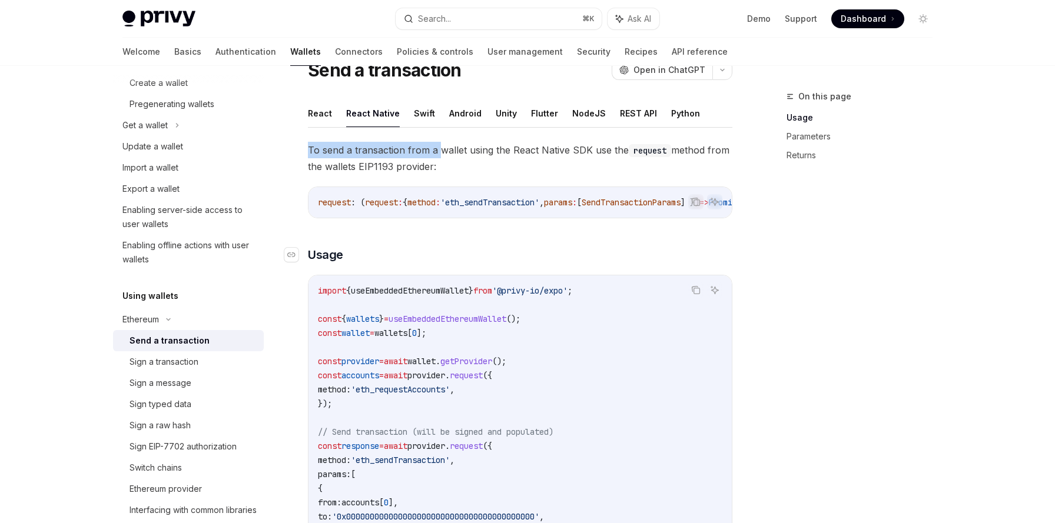
scroll to position [113, 0]
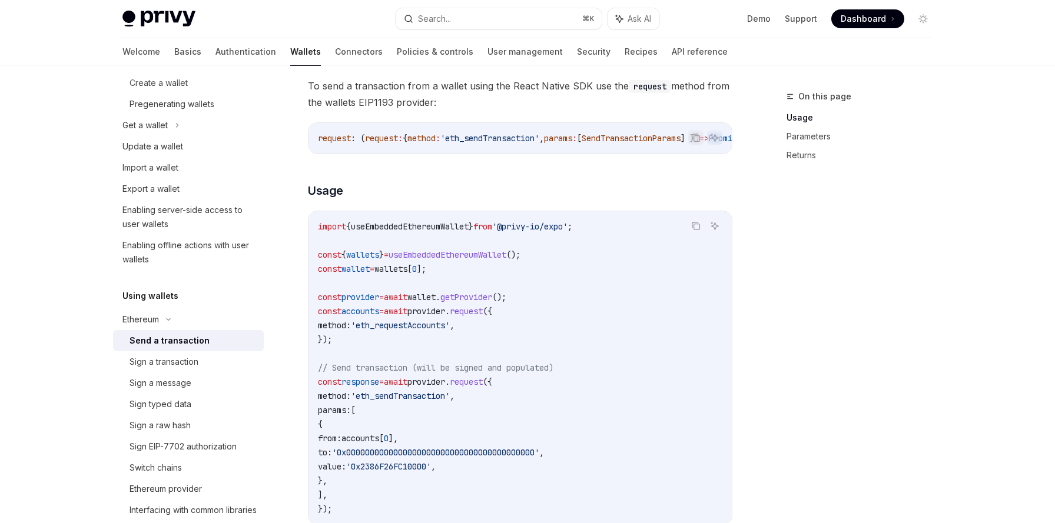
click at [337, 231] on span "import" at bounding box center [332, 226] width 28 height 11
drag, startPoint x: 337, startPoint y: 231, endPoint x: 605, endPoint y: 230, distance: 267.3
click at [605, 230] on code "import { useEmbeddedEthereumWallet } from '@privy-io/expo' ; const { wallets } …" at bounding box center [520, 368] width 404 height 297
drag, startPoint x: 599, startPoint y: 233, endPoint x: 320, endPoint y: 232, distance: 279.0
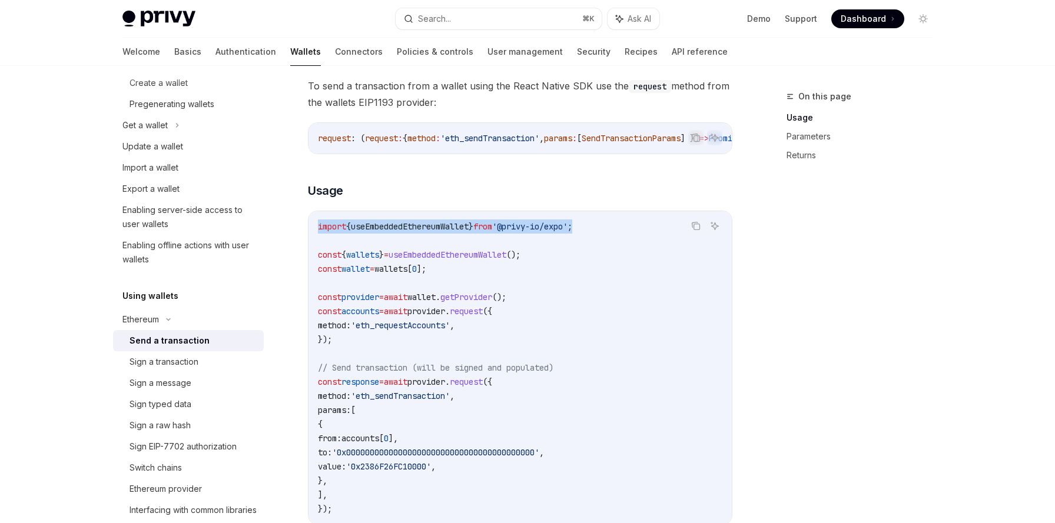
click at [320, 232] on span "import { useEmbeddedEthereumWallet } from '@privy-io/expo' ;" at bounding box center [445, 226] width 254 height 11
click at [320, 232] on span "import" at bounding box center [332, 226] width 28 height 11
drag, startPoint x: 320, startPoint y: 232, endPoint x: 433, endPoint y: 233, distance: 112.4
click at [433, 232] on span "import { useEmbeddedEthereumWallet } from '@privy-io/expo' ;" at bounding box center [445, 226] width 254 height 11
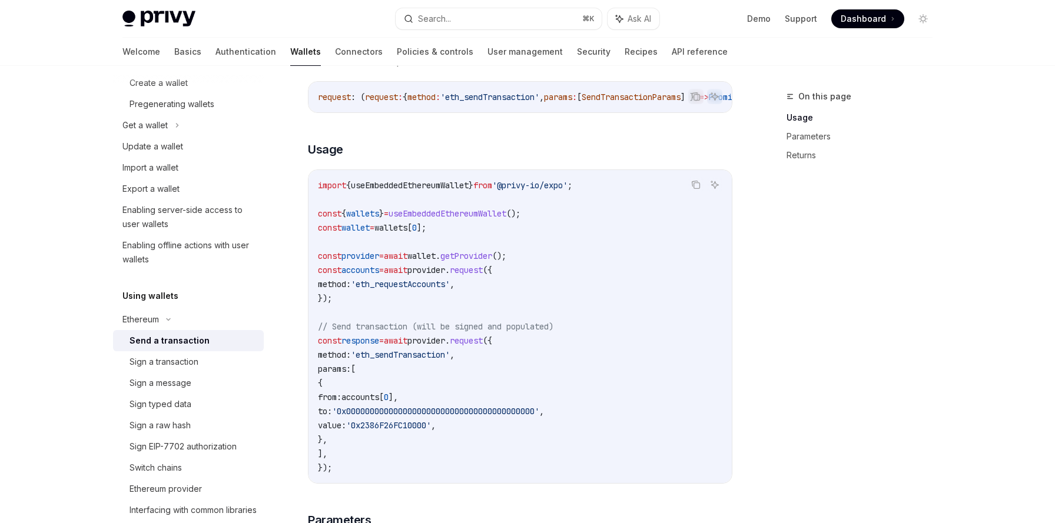
click at [331, 230] on span "const" at bounding box center [330, 228] width 24 height 11
drag, startPoint x: 331, startPoint y: 230, endPoint x: 442, endPoint y: 227, distance: 110.1
click at [426, 227] on span "const wallet = wallets [ 0 ];" at bounding box center [372, 228] width 108 height 11
click at [426, 227] on span "];" at bounding box center [421, 228] width 9 height 11
drag, startPoint x: 402, startPoint y: 416, endPoint x: 609, endPoint y: 415, distance: 207.2
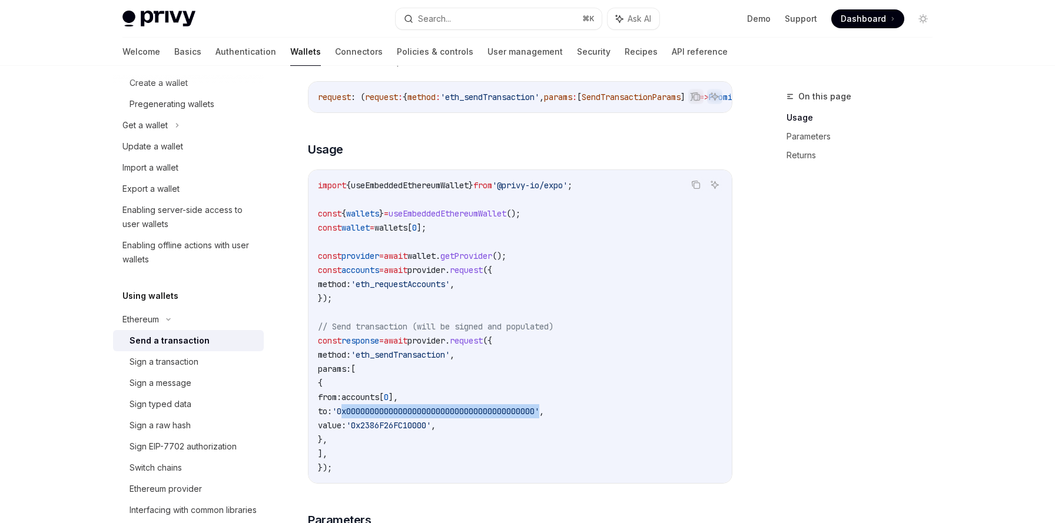
click at [539, 415] on span "'0x0000000000000000000000000000000000000000'" at bounding box center [435, 411] width 207 height 11
click at [437, 360] on span "'eth_sendTransaction'" at bounding box center [400, 355] width 99 height 11
click at [351, 360] on span "method:" at bounding box center [334, 355] width 33 height 11
drag, startPoint x: 371, startPoint y: 363, endPoint x: 349, endPoint y: 360, distance: 22.5
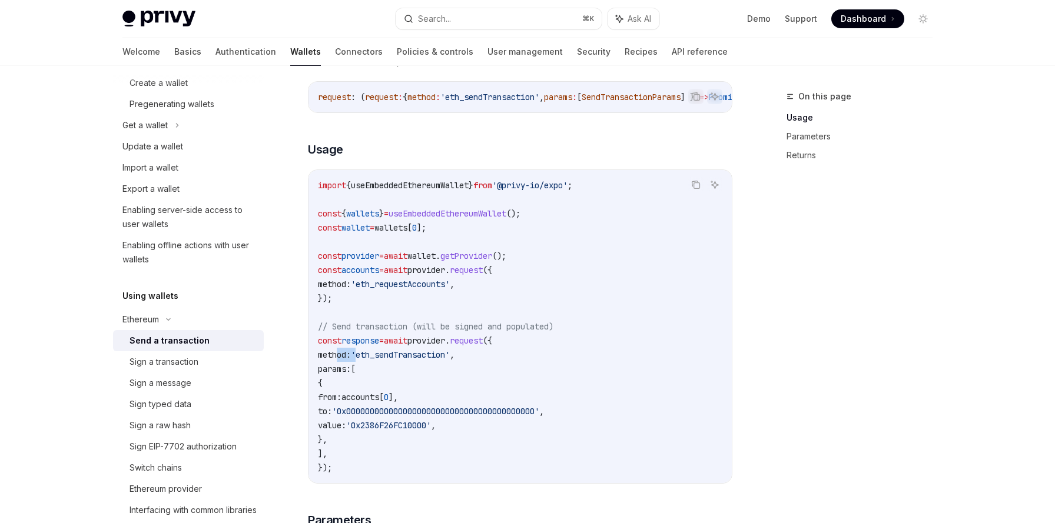
click at [349, 360] on span "method:" at bounding box center [334, 355] width 33 height 11
drag, startPoint x: 349, startPoint y: 360, endPoint x: 485, endPoint y: 365, distance: 136.1
click at [485, 365] on code "import { useEmbeddedEthereumWallet } from '@privy-io/expo' ; const { wallets } …" at bounding box center [520, 326] width 404 height 297
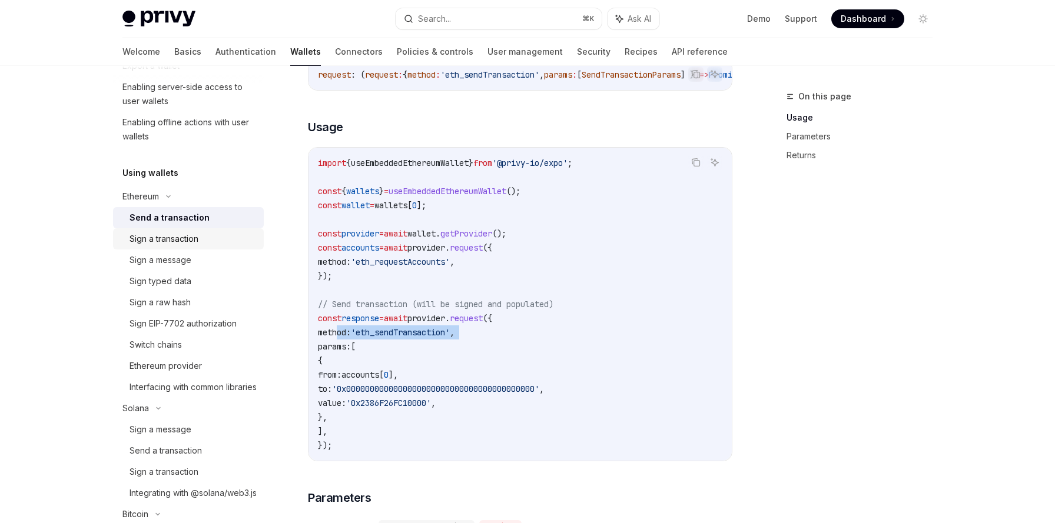
scroll to position [296, 0]
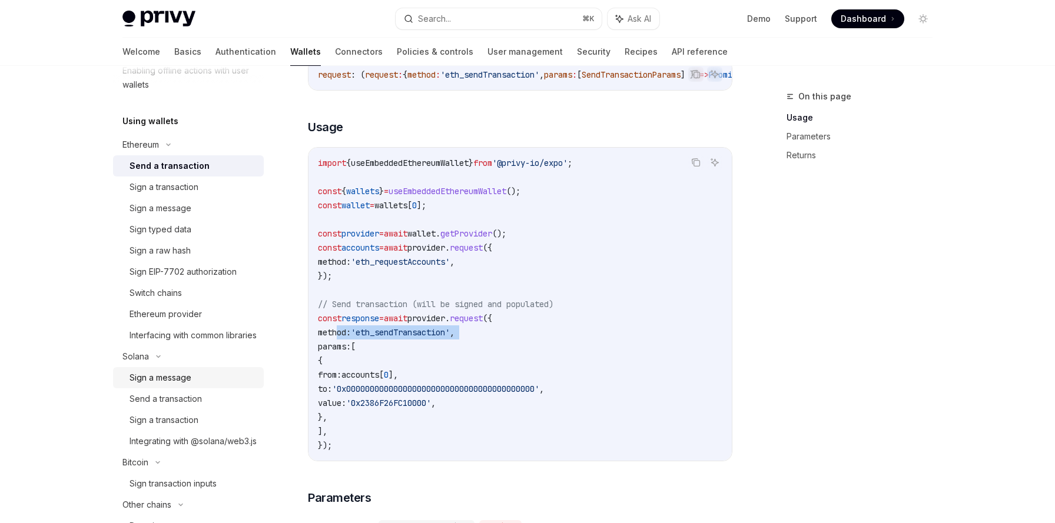
click at [182, 385] on div "Sign a message" at bounding box center [161, 378] width 62 height 14
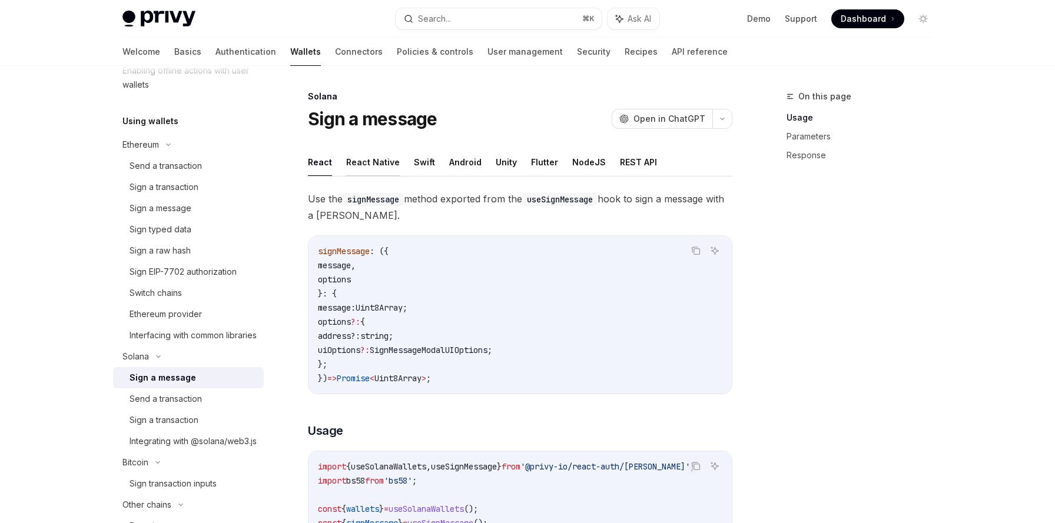
click at [381, 167] on button "React Native" at bounding box center [373, 162] width 54 height 28
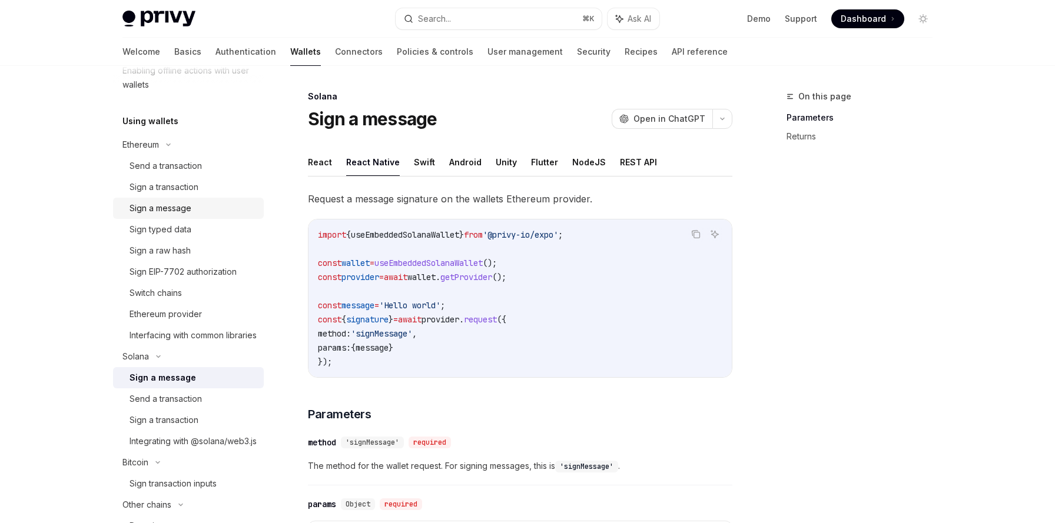
click at [161, 210] on div "Sign a message" at bounding box center [161, 208] width 62 height 14
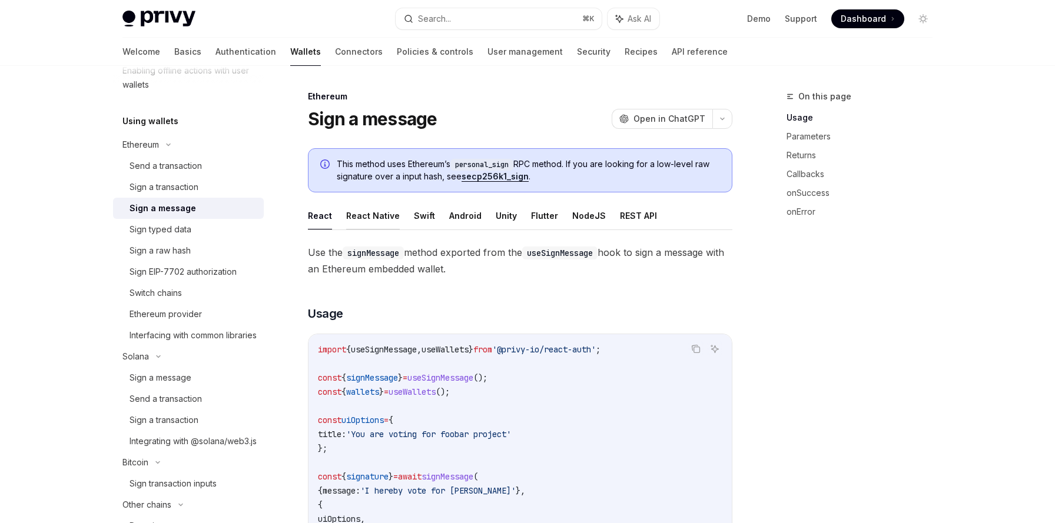
click at [376, 221] on button "React Native" at bounding box center [373, 216] width 54 height 28
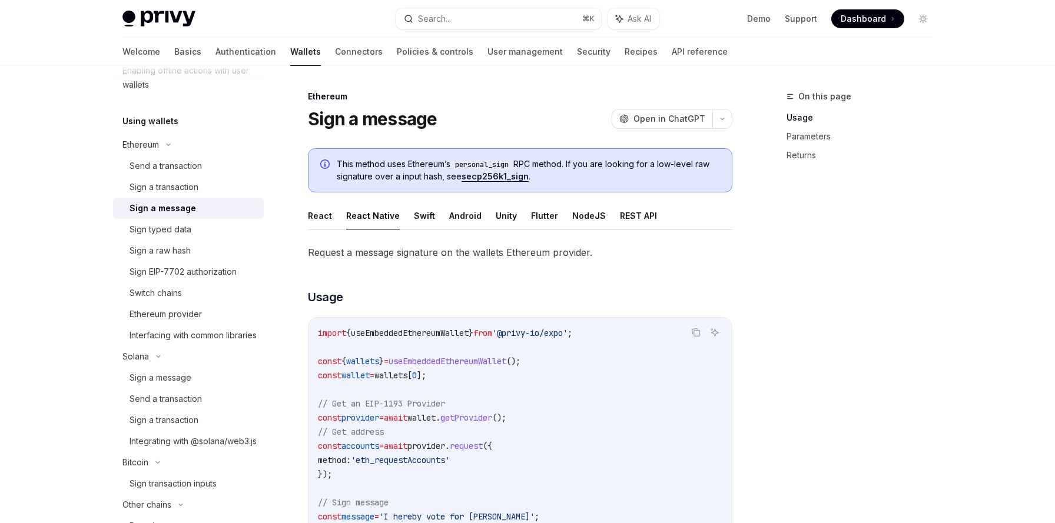
click at [430, 332] on span "useEmbeddedEthereumWallet" at bounding box center [410, 333] width 118 height 11
copy span "useEmbeddedEthereumWallet"
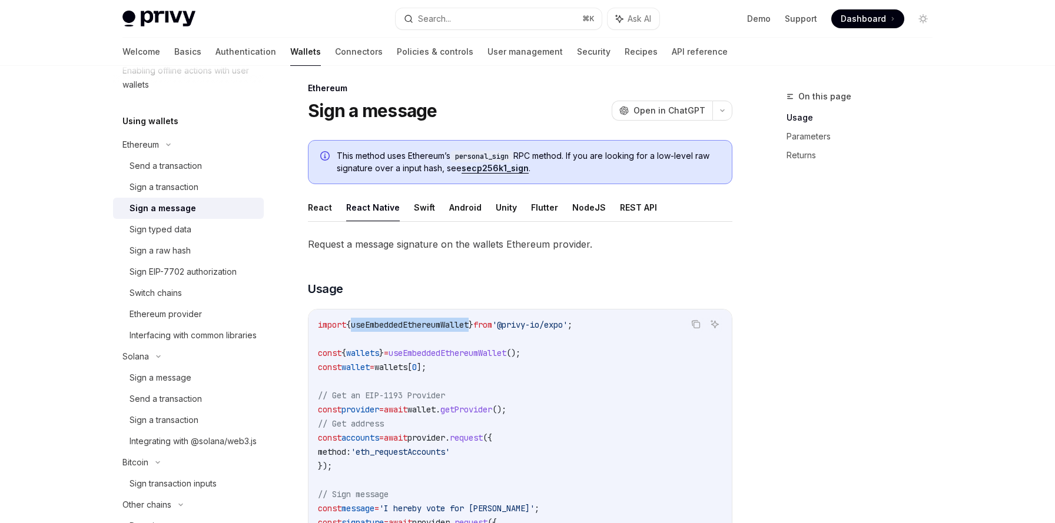
scroll to position [15, 0]
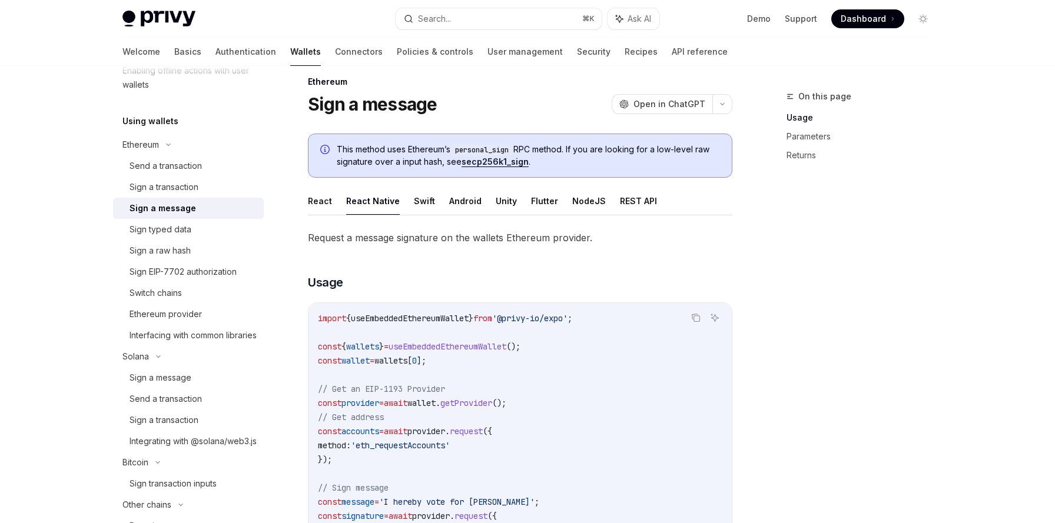
click at [329, 345] on span "const" at bounding box center [330, 346] width 24 height 11
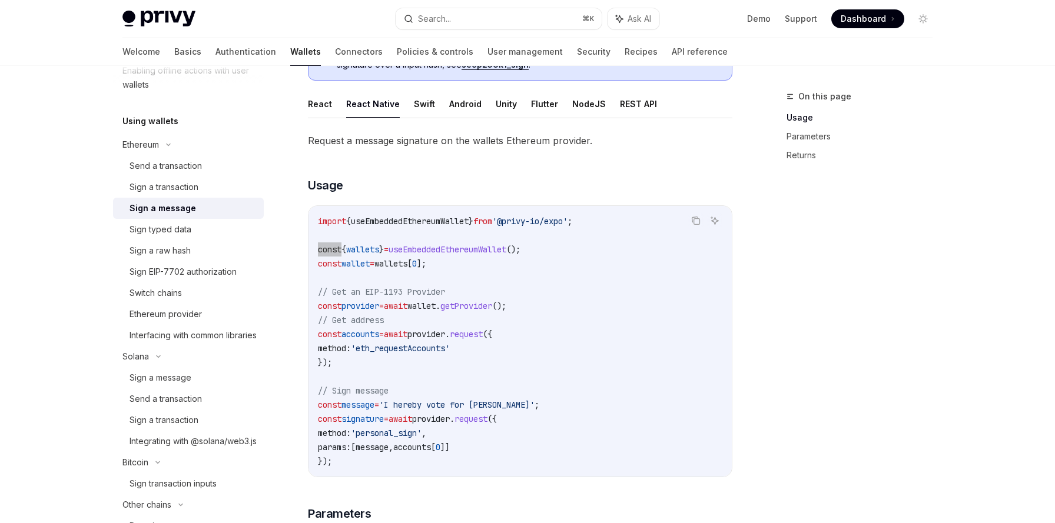
scroll to position [112, 0]
click at [328, 222] on span "import" at bounding box center [332, 220] width 28 height 11
drag, startPoint x: 328, startPoint y: 222, endPoint x: 597, endPoint y: 217, distance: 269.1
click at [572, 217] on span "import { useEmbeddedEthereumWallet } from '@privy-io/expo' ;" at bounding box center [445, 220] width 254 height 11
copy span "import { useEmbeddedEthereumWallet } from '@privy-io/expo' ;"
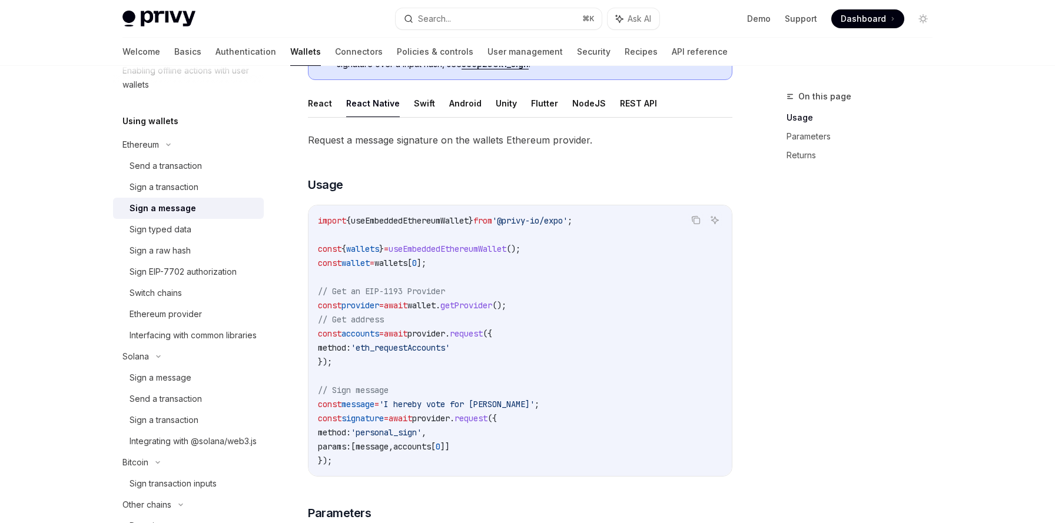
click at [334, 248] on span "const" at bounding box center [330, 249] width 24 height 11
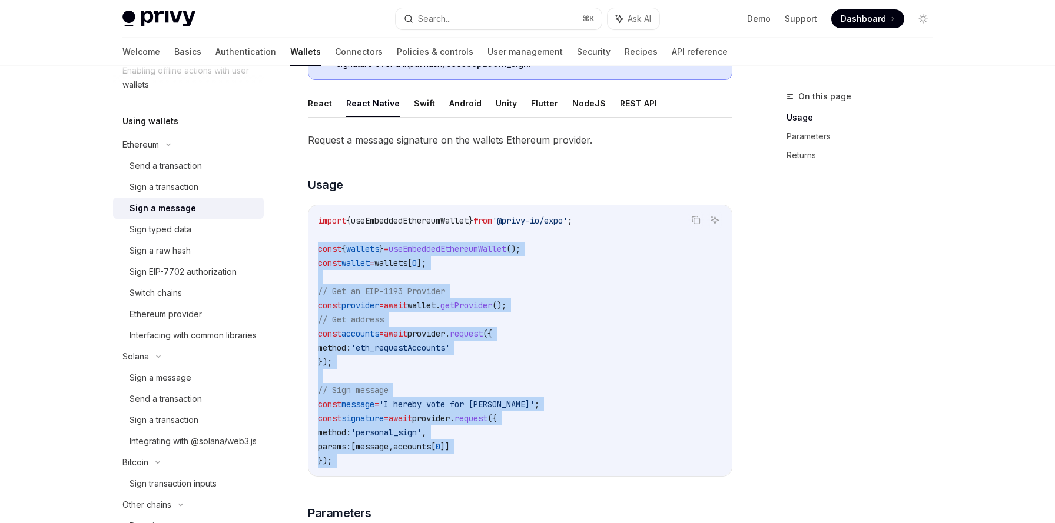
drag, startPoint x: 334, startPoint y: 248, endPoint x: 357, endPoint y: 457, distance: 210.8
click at [357, 457] on code "import { useEmbeddedEthereumWallet } from '@privy-io/expo' ; const { wallets } …" at bounding box center [520, 341] width 404 height 254
copy code "const { wallets } = useEmbeddedEthereumWallet (); const wallet = wallets [ 0 ];…"
click at [171, 385] on div "Sign a message" at bounding box center [161, 378] width 62 height 14
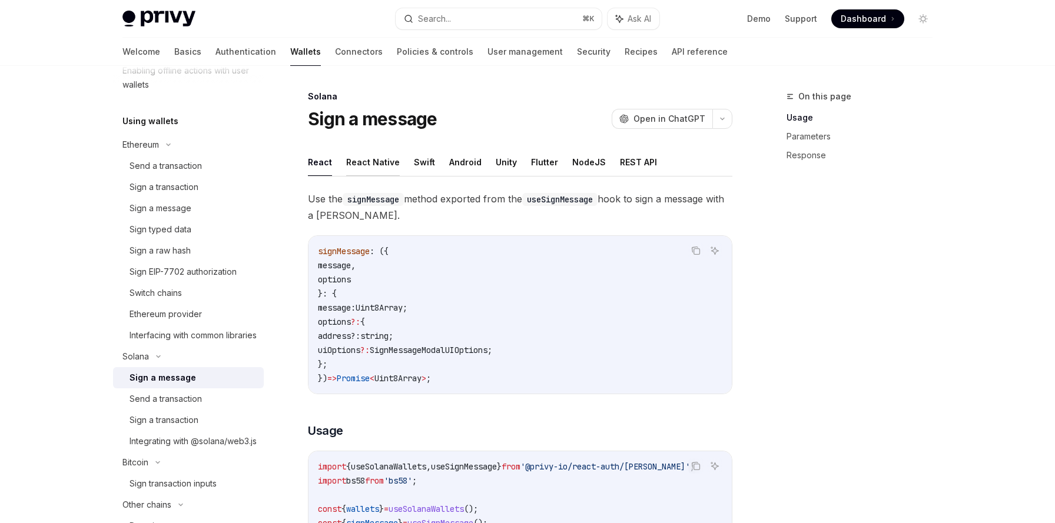
click at [375, 160] on button "React Native" at bounding box center [373, 162] width 54 height 28
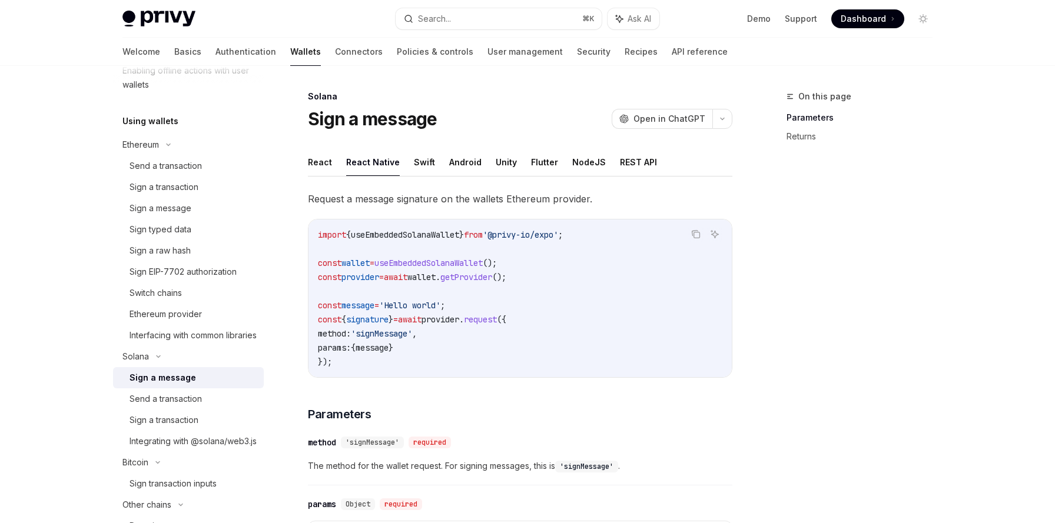
click at [396, 235] on span "useEmbeddedSolanaWallet" at bounding box center [405, 235] width 108 height 11
copy span "useEmbeddedSolanaWallet"
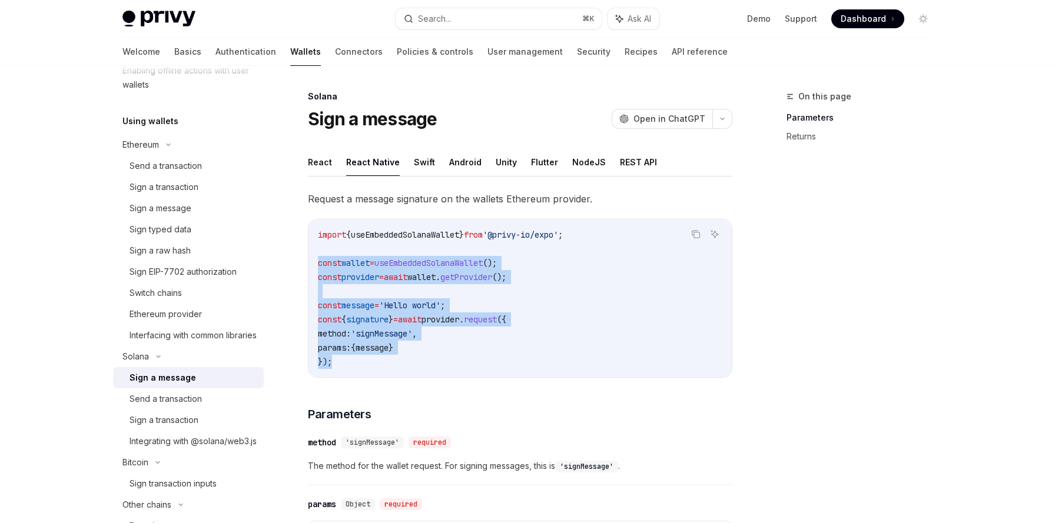
drag, startPoint x: 338, startPoint y: 360, endPoint x: 320, endPoint y: 258, distance: 103.6
click at [320, 258] on code "import { useEmbeddedSolanaWallet } from '@privy-io/expo' ; const wallet = useEm…" at bounding box center [520, 298] width 404 height 141
copy code "const wallet = useEmbeddedSolanaWallet (); const provider = await wallet . getP…"
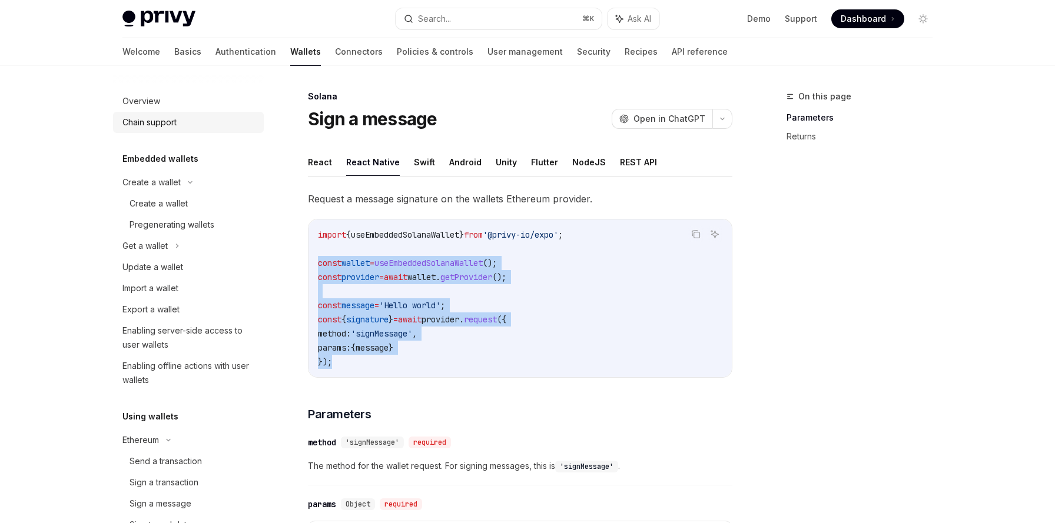
click at [156, 128] on div "Chain support" at bounding box center [149, 122] width 54 height 14
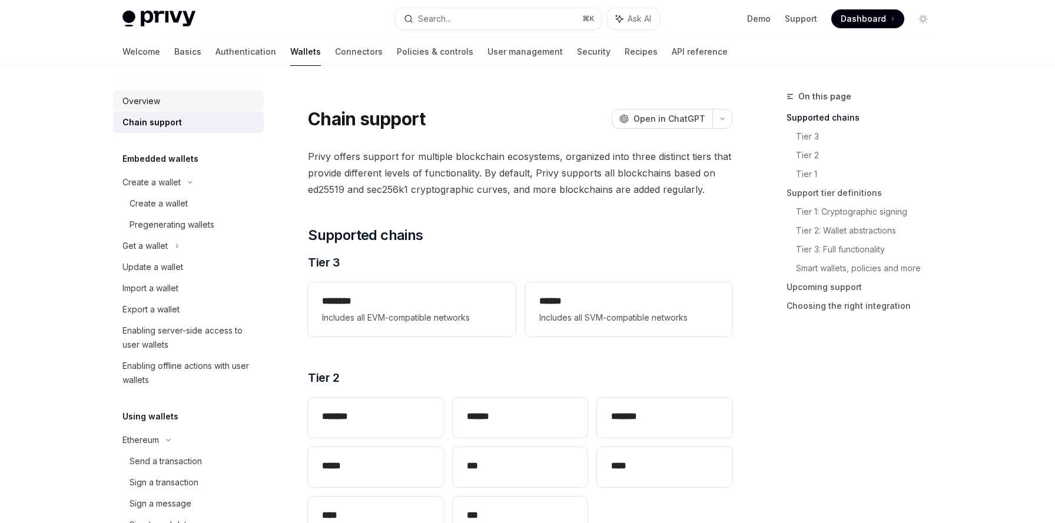
click at [147, 98] on div "Overview" at bounding box center [141, 101] width 38 height 14
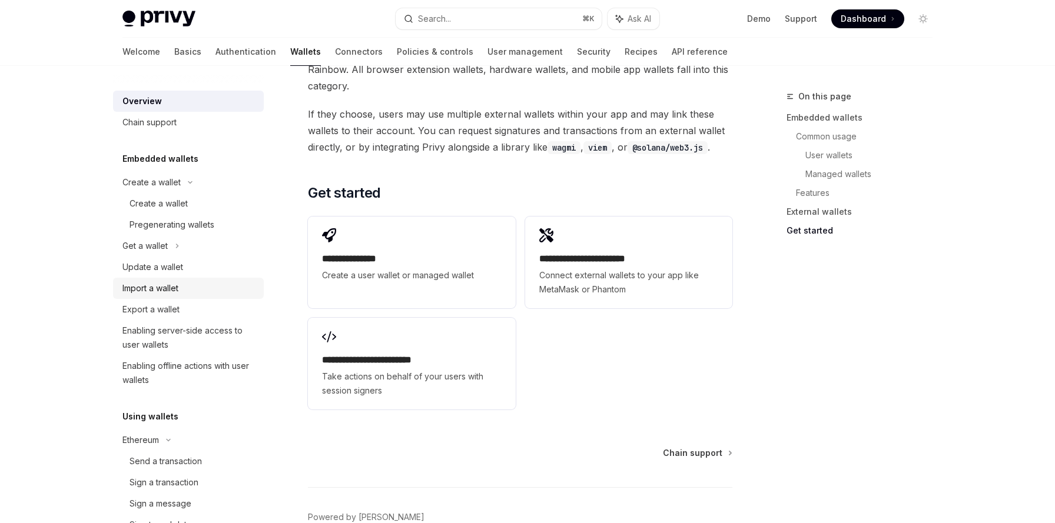
click at [172, 291] on div "Import a wallet" at bounding box center [150, 288] width 56 height 14
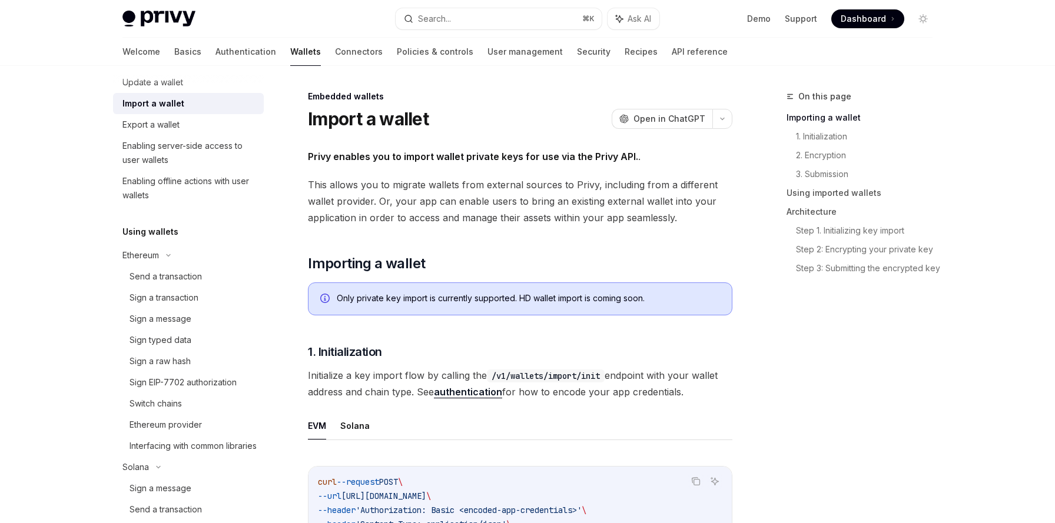
click at [526, 298] on div "Only private key import is currently supported. HD wallet import is coming soon." at bounding box center [528, 299] width 383 height 13
drag, startPoint x: 526, startPoint y: 298, endPoint x: 630, endPoint y: 297, distance: 104.2
click at [630, 297] on div "Only private key import is currently supported. HD wallet import is coming soon." at bounding box center [528, 299] width 383 height 13
drag, startPoint x: 630, startPoint y: 297, endPoint x: 506, endPoint y: 303, distance: 125.0
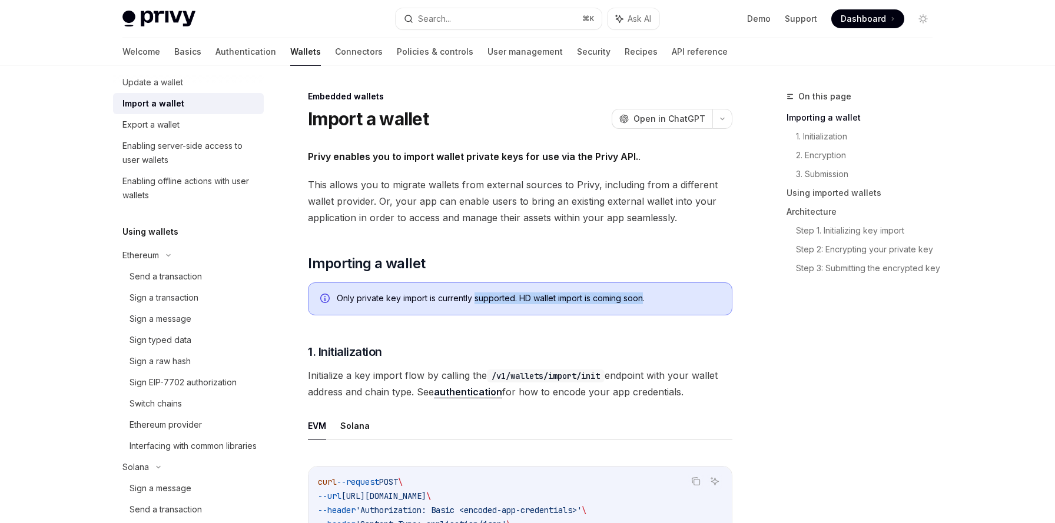
click at [506, 303] on div "Only private key import is currently supported. HD wallet import is coming soon." at bounding box center [528, 299] width 383 height 13
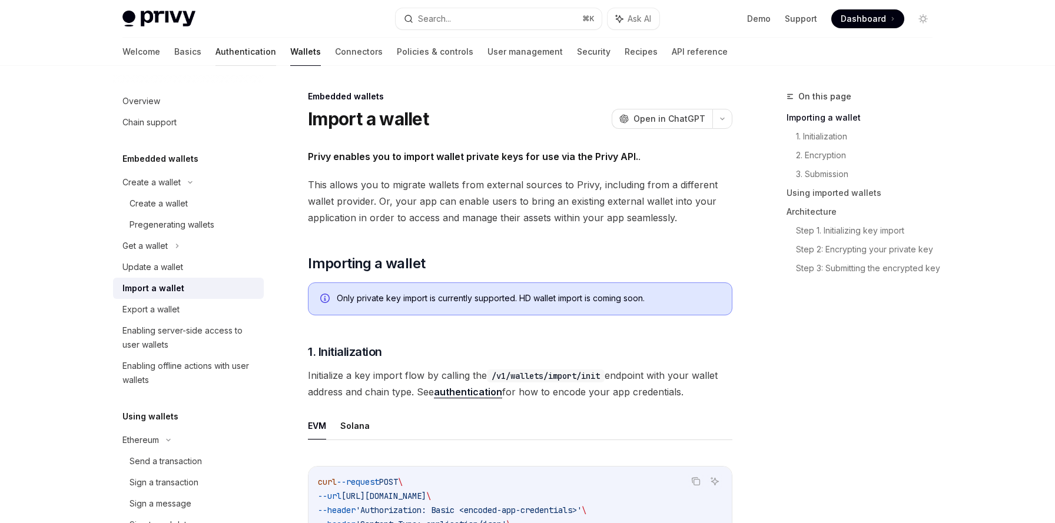
click at [215, 60] on link "Authentication" at bounding box center [245, 52] width 61 height 28
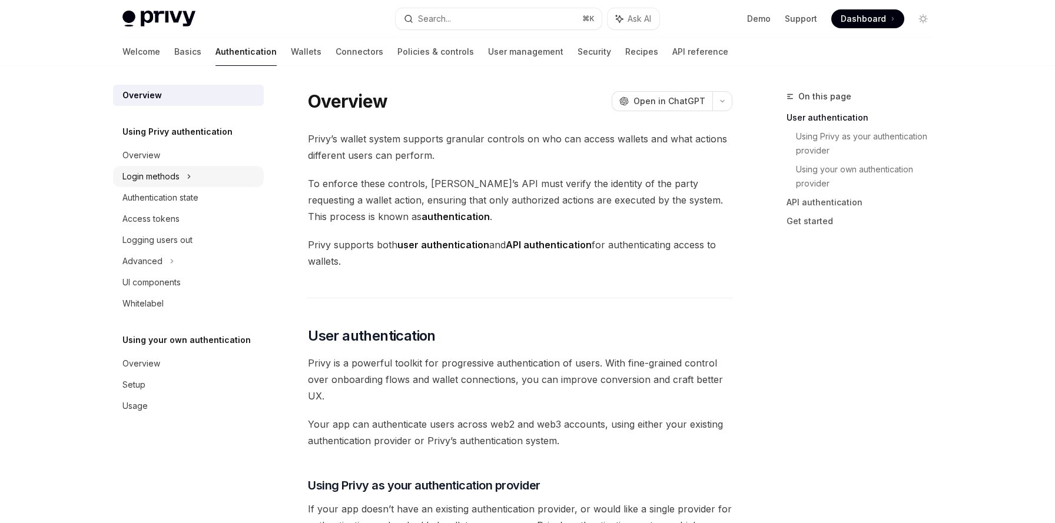
click at [177, 178] on div "Login methods" at bounding box center [150, 177] width 57 height 14
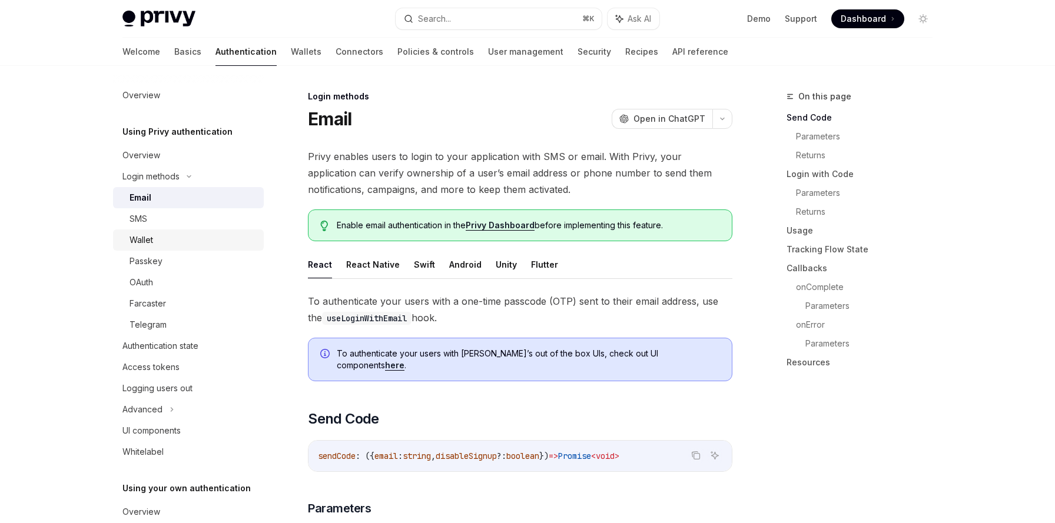
click at [146, 243] on div "Wallet" at bounding box center [142, 240] width 24 height 14
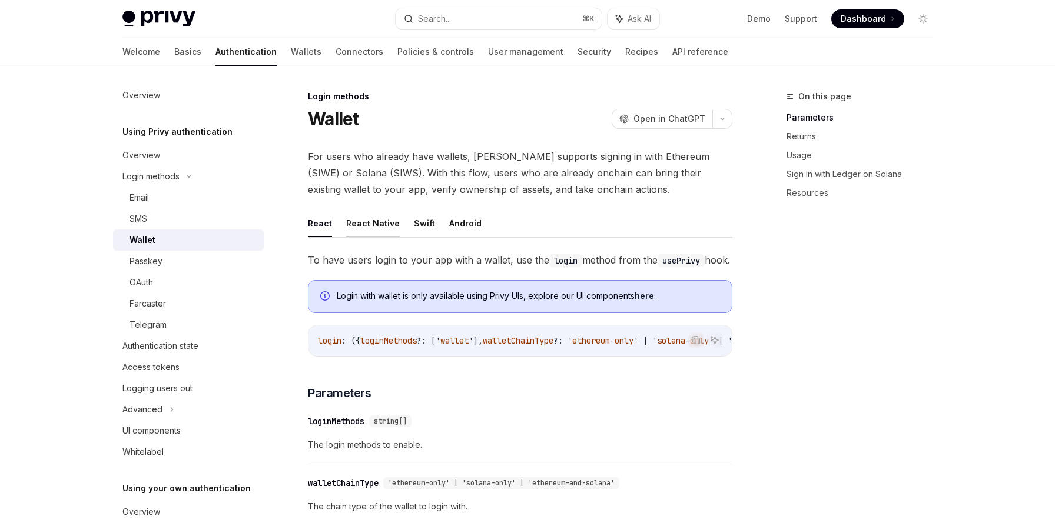
click at [351, 228] on button "React Native" at bounding box center [373, 224] width 54 height 28
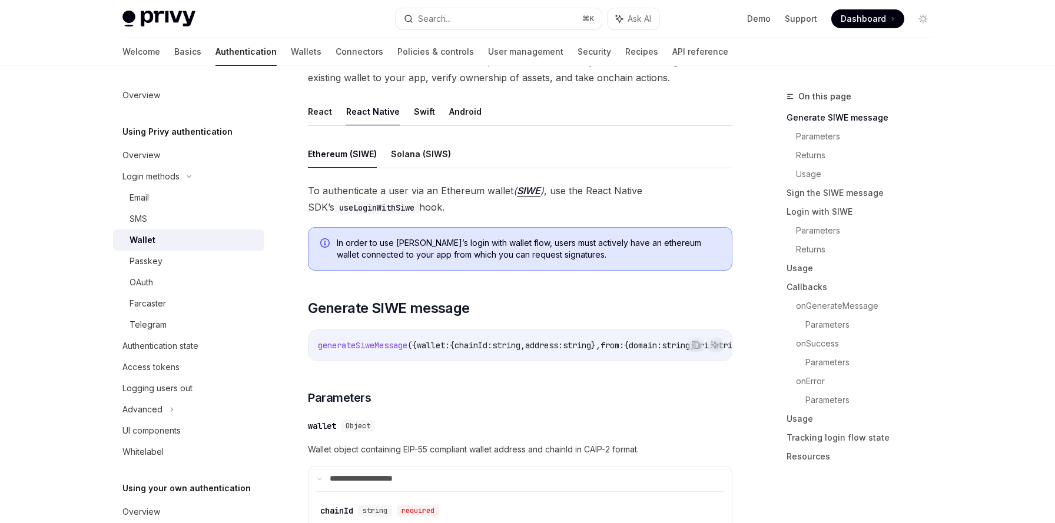
scroll to position [116, 0]
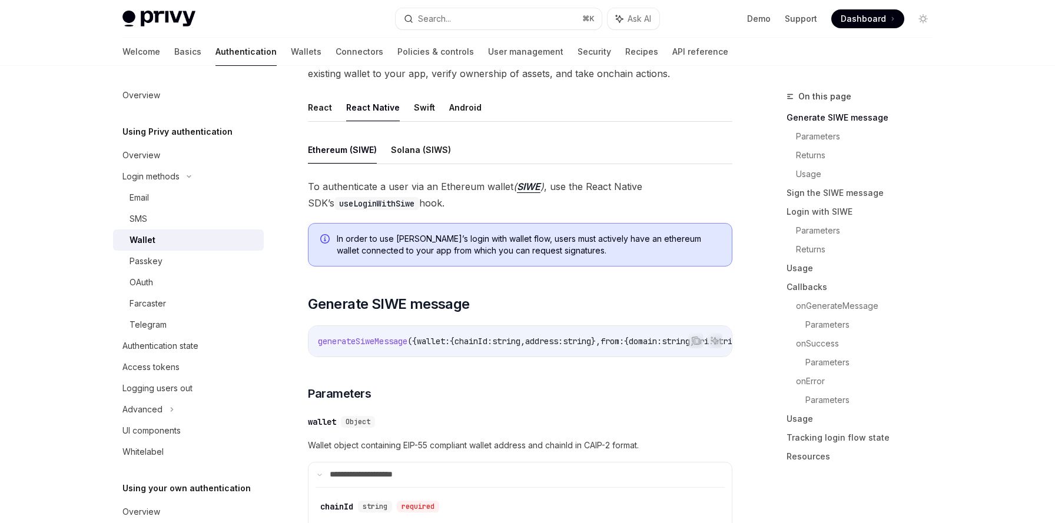
click at [358, 201] on code "useLoginWithSiwe" at bounding box center [376, 203] width 85 height 13
copy code "useLoginWithSiwe"
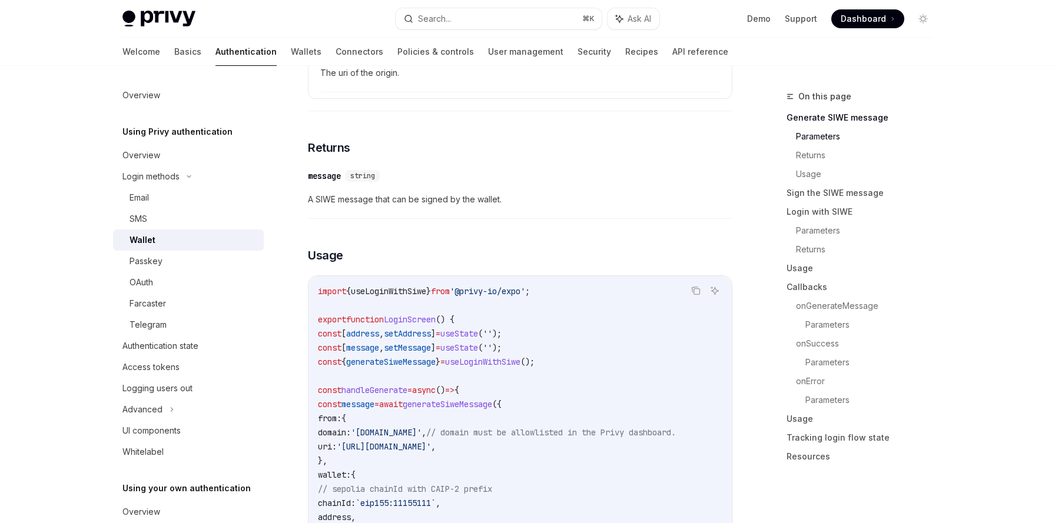
scroll to position [925, 0]
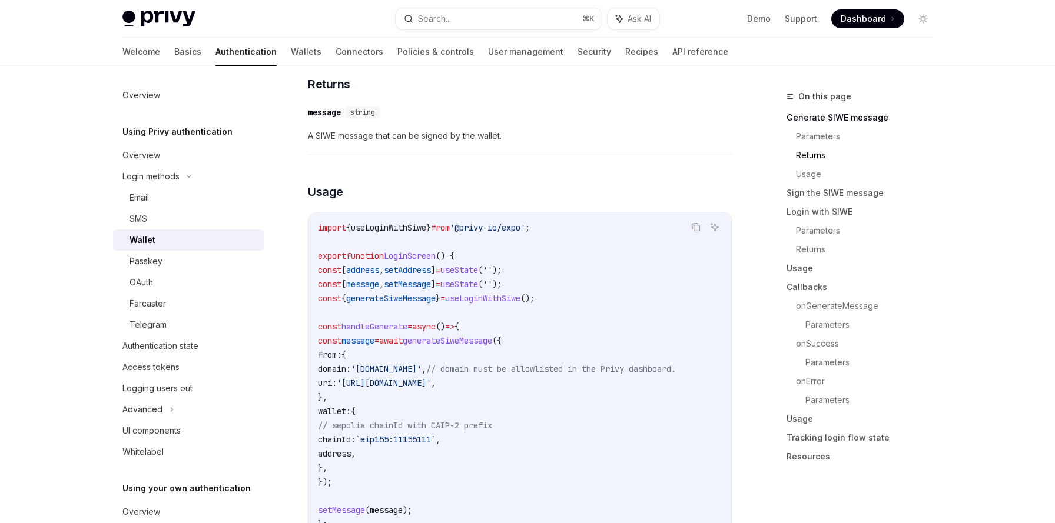
click at [409, 233] on span "useLoginWithSiwe" at bounding box center [388, 228] width 75 height 11
copy span "useLoginWithSiwe"
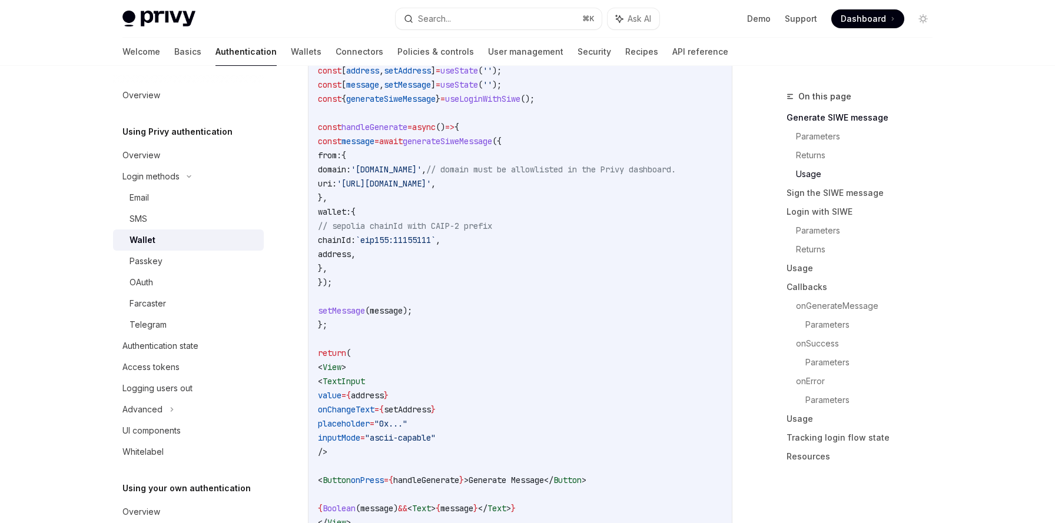
scroll to position [1024, 0]
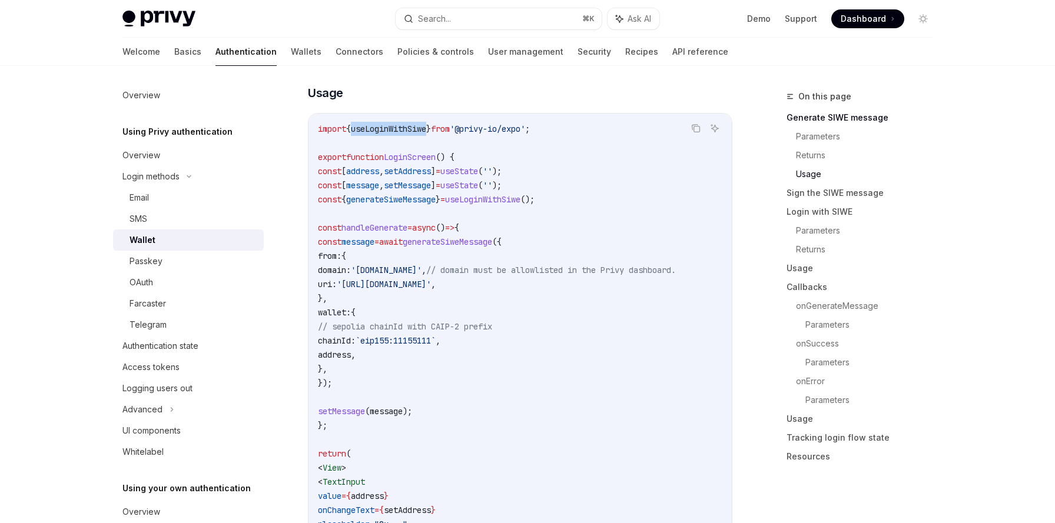
click at [536, 234] on code "import { useLoginWithSiwe } from '@privy-io/expo' ; export function LoginScreen…" at bounding box center [520, 390] width 404 height 537
click at [692, 130] on icon "Copy the contents from the code block" at bounding box center [695, 127] width 6 height 5
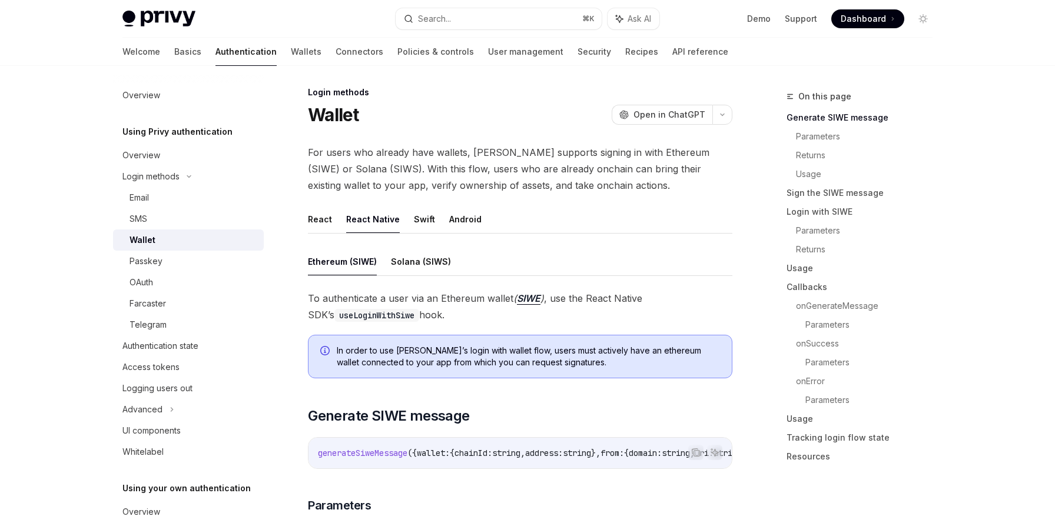
scroll to position [0, 0]
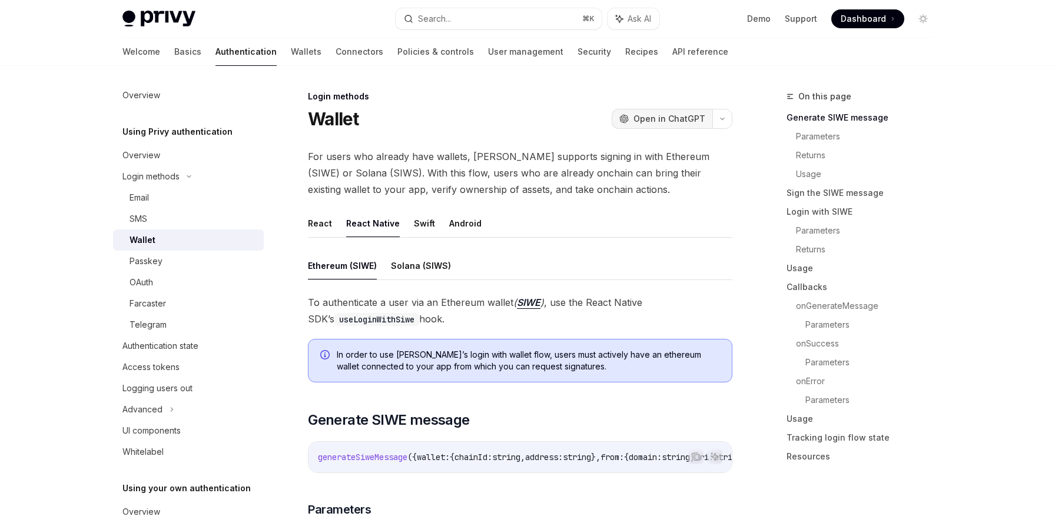
click at [648, 123] on span "Open in ChatGPT" at bounding box center [669, 119] width 72 height 12
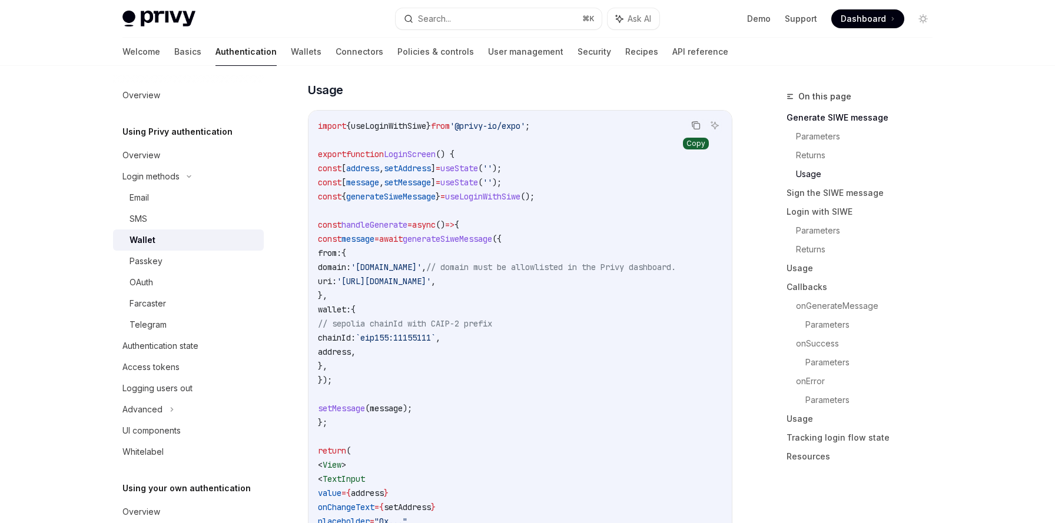
scroll to position [1048, 0]
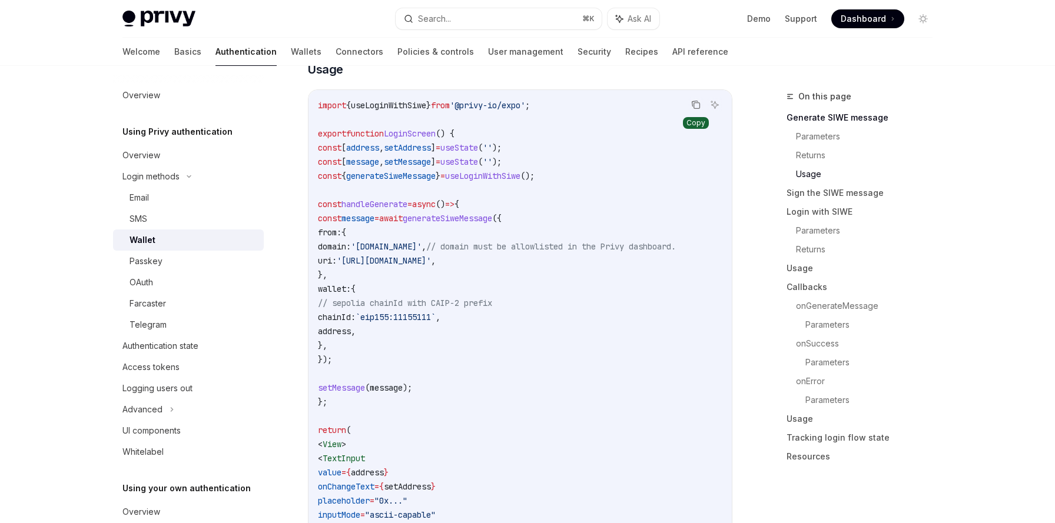
click at [699, 109] on icon "Copy the contents from the code block" at bounding box center [697, 106] width 6 height 6
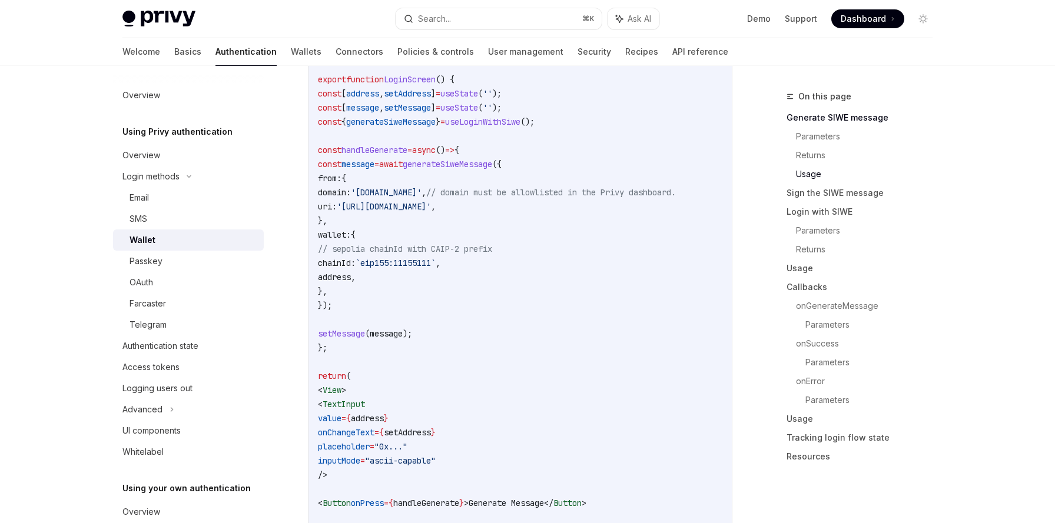
scroll to position [1101, 0]
click at [158, 266] on div "Passkey" at bounding box center [146, 261] width 33 height 14
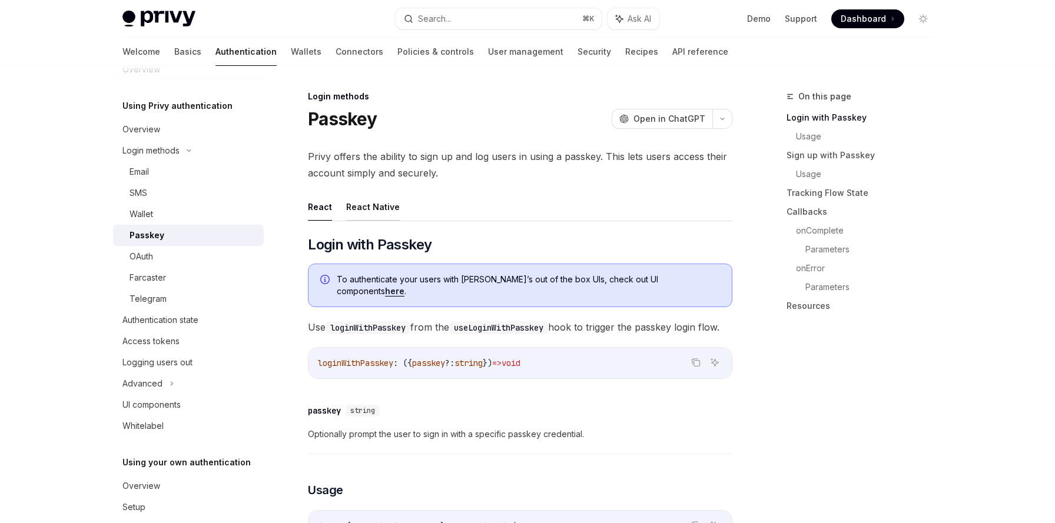
click at [370, 207] on button "React Native" at bounding box center [373, 207] width 54 height 28
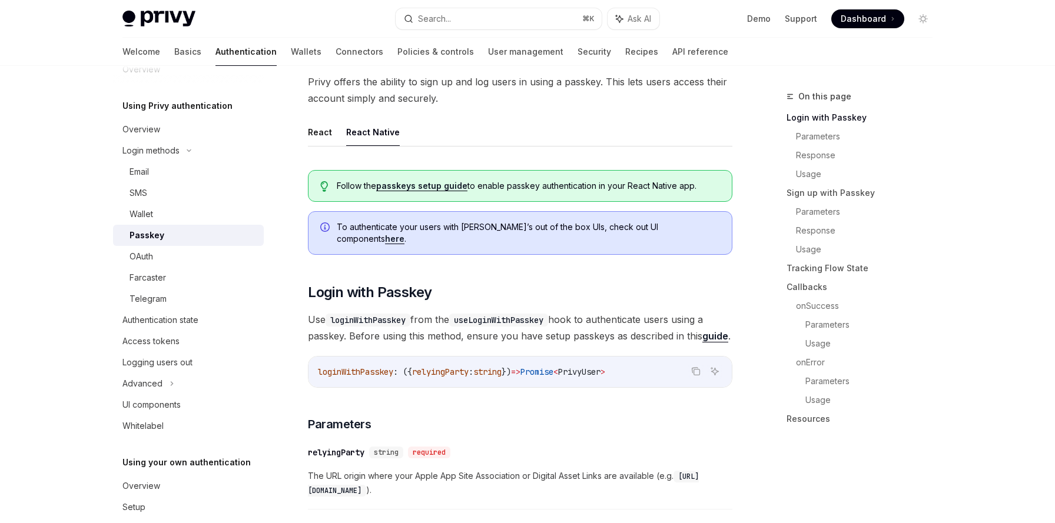
scroll to position [87, 0]
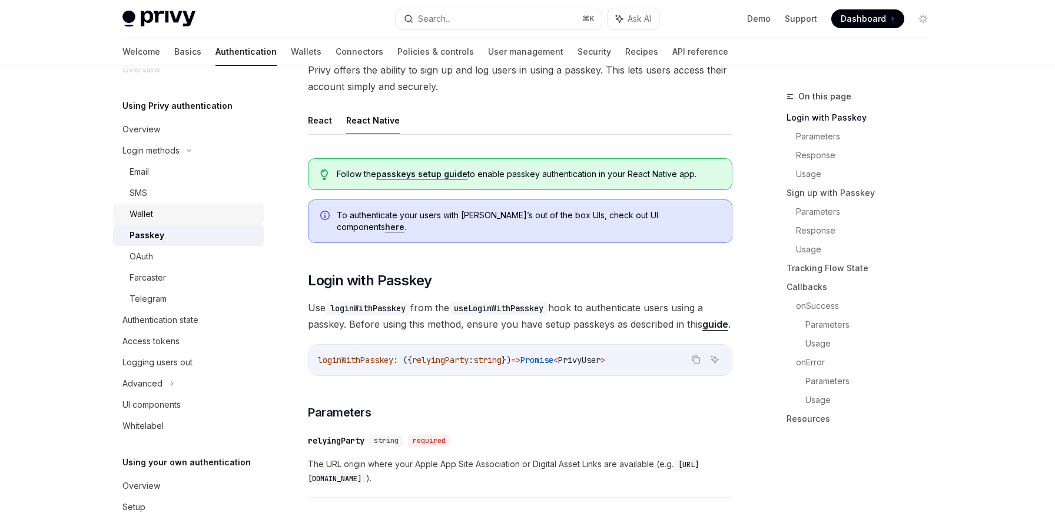
click at [147, 210] on div "Wallet" at bounding box center [142, 214] width 24 height 14
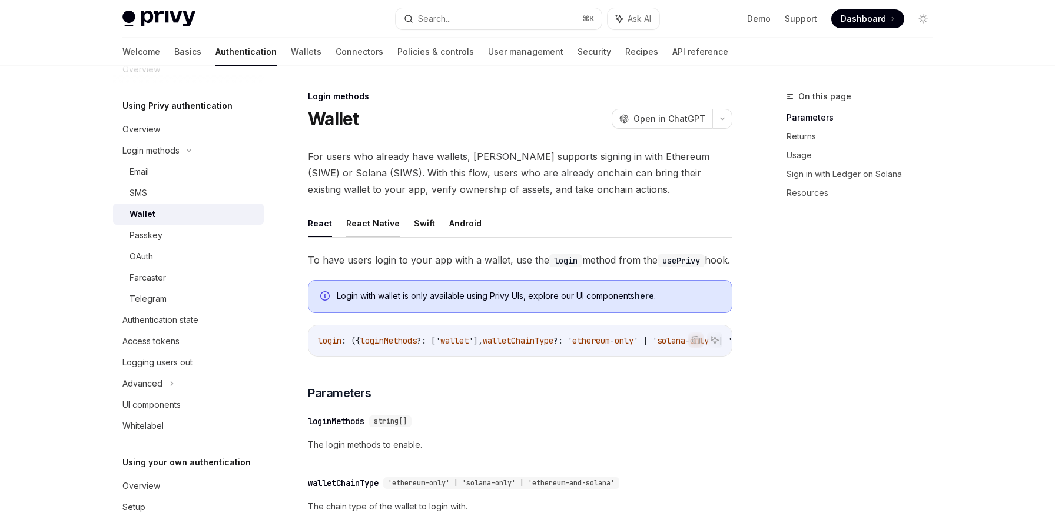
click at [388, 220] on button "React Native" at bounding box center [373, 224] width 54 height 28
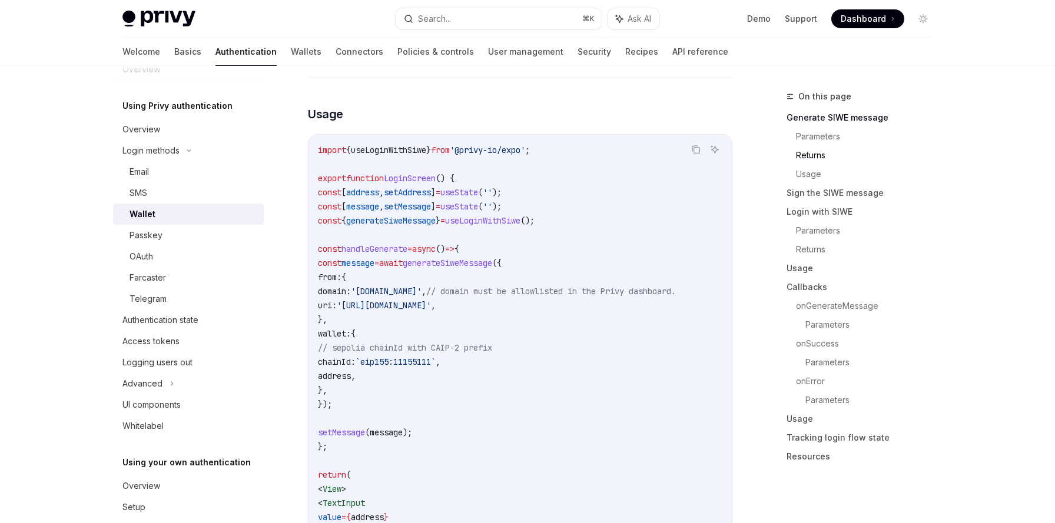
scroll to position [999, 0]
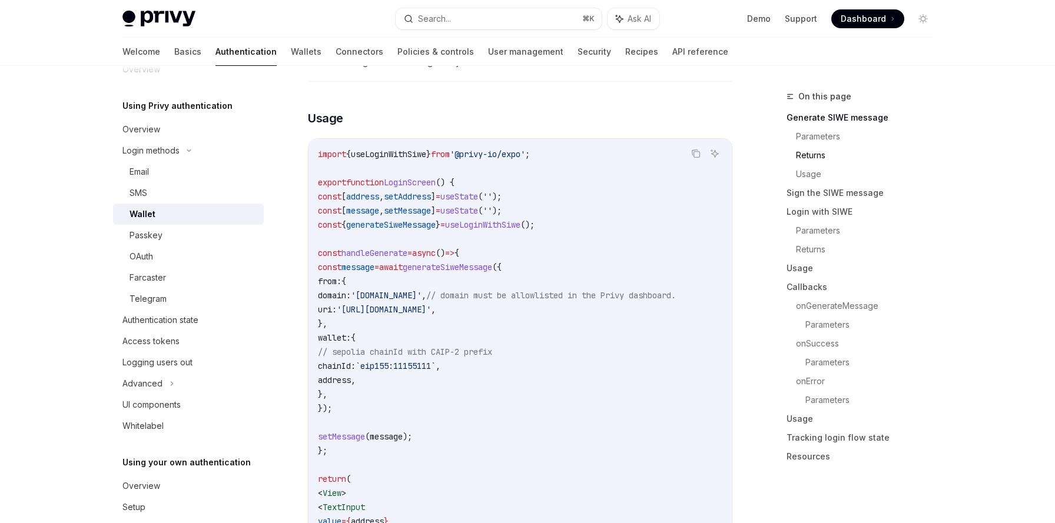
click at [391, 156] on span "useLoginWithSiwe" at bounding box center [388, 154] width 75 height 11
copy span "useLoginWithSiwe"
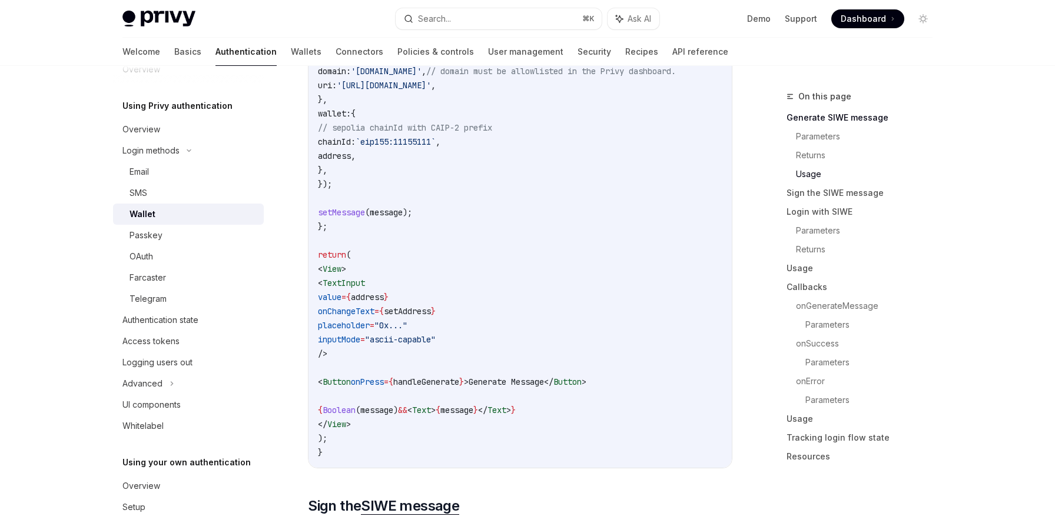
scroll to position [1371, 0]
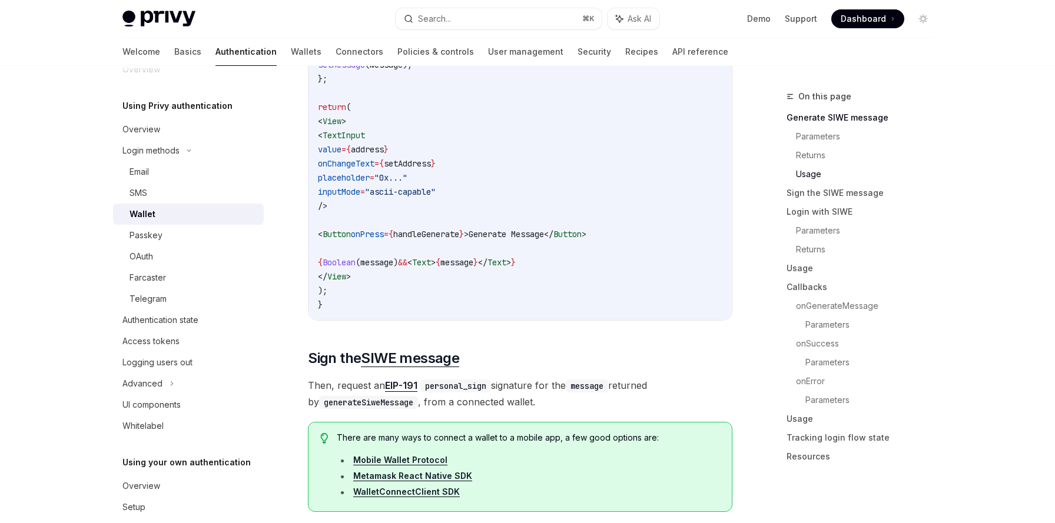
click at [407, 244] on code "import { useLoginWithSiwe } from '@privy-io/expo' ; export function LoginScreen…" at bounding box center [520, 43] width 404 height 537
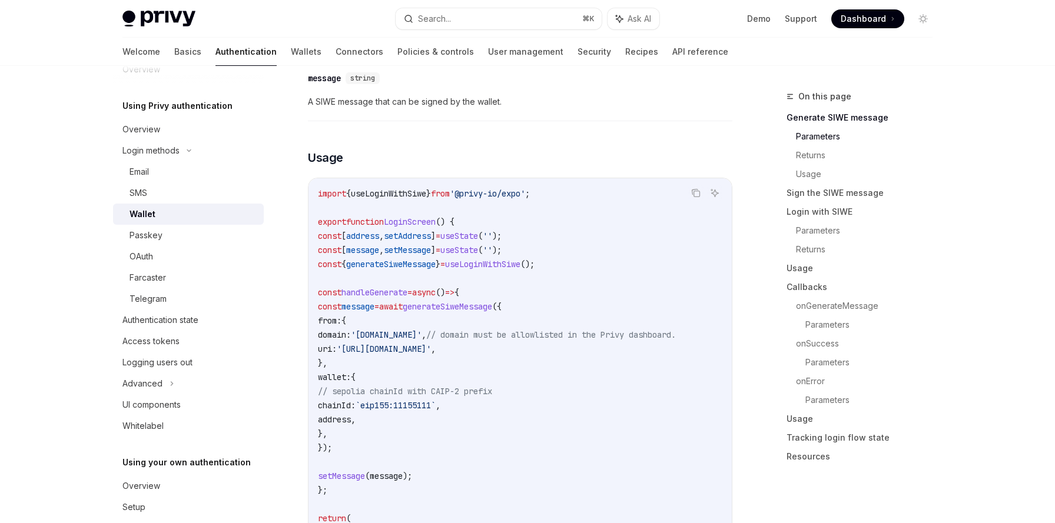
scroll to position [758, 0]
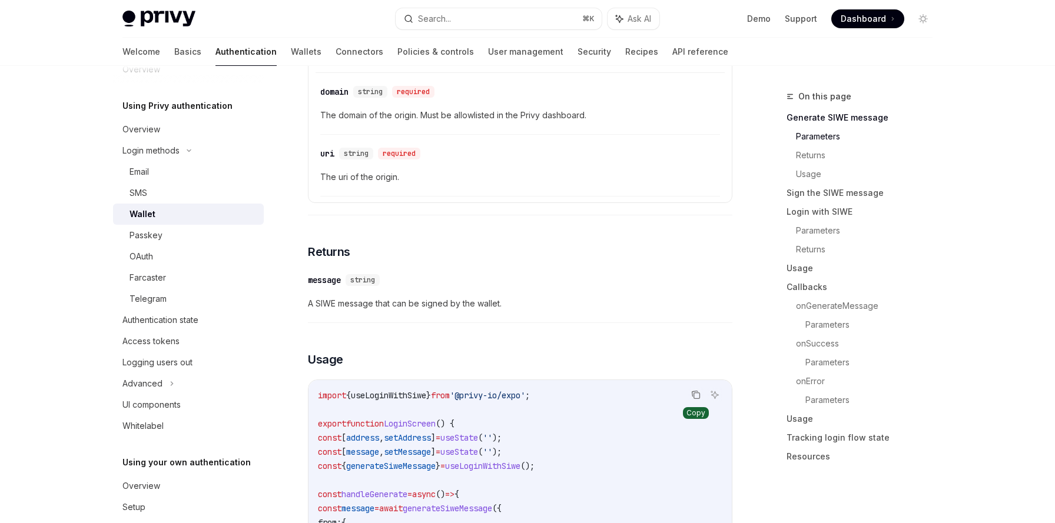
click at [693, 400] on icon "Copy the contents from the code block" at bounding box center [695, 394] width 9 height 9
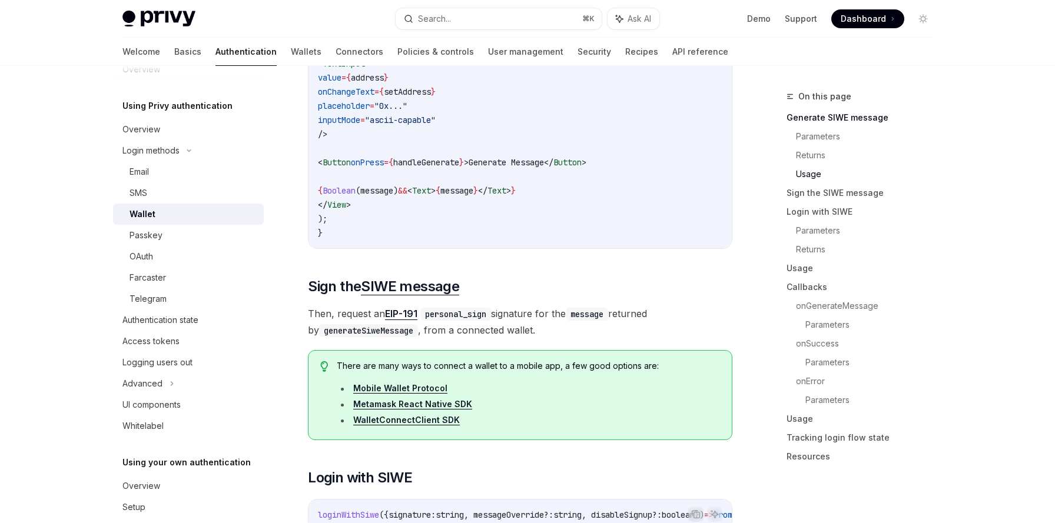
scroll to position [1443, 0]
click at [348, 322] on span "Then, request an EIP-191 personal_sign signature for the message returned by ge…" at bounding box center [520, 321] width 424 height 33
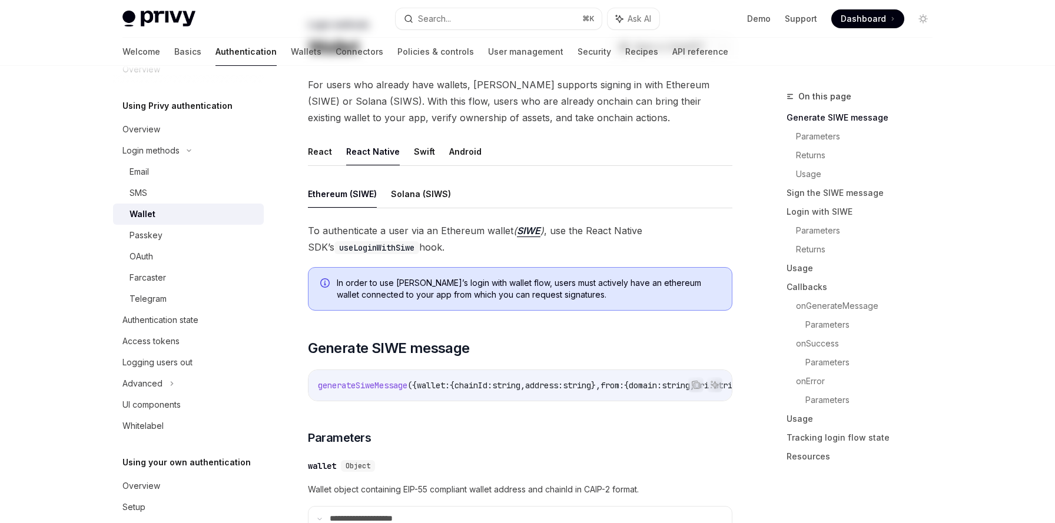
scroll to position [0, 0]
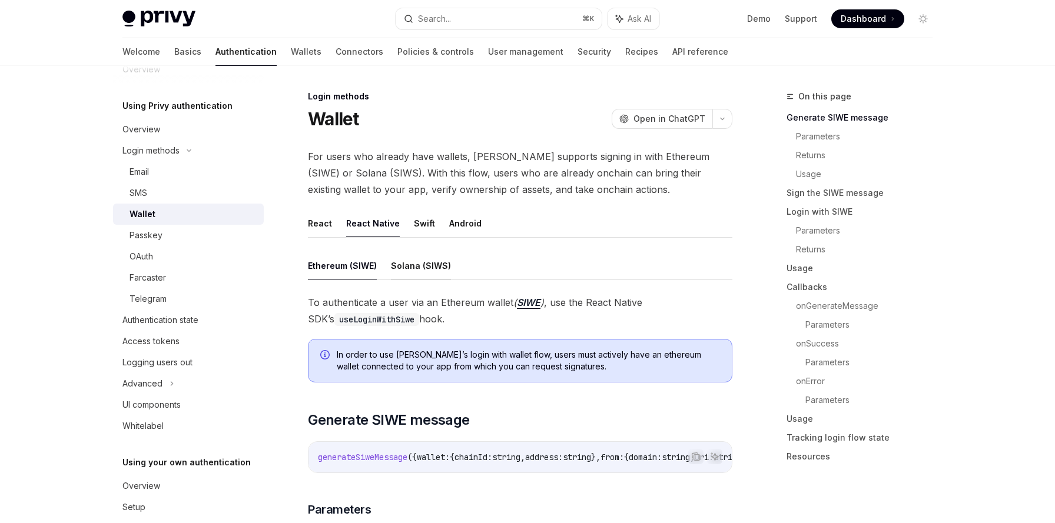
click at [395, 265] on button "Solana (SIWS)" at bounding box center [421, 266] width 60 height 28
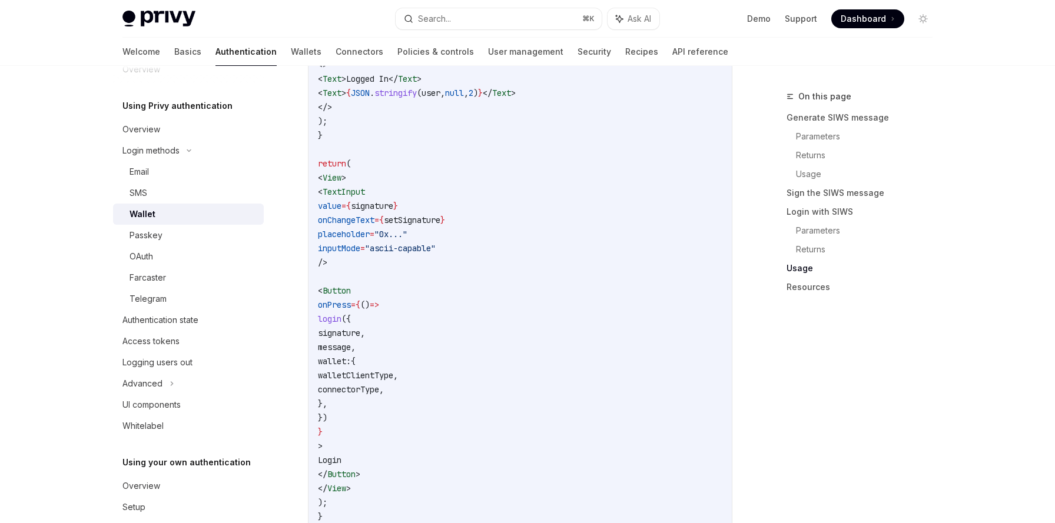
scroll to position [2484, 0]
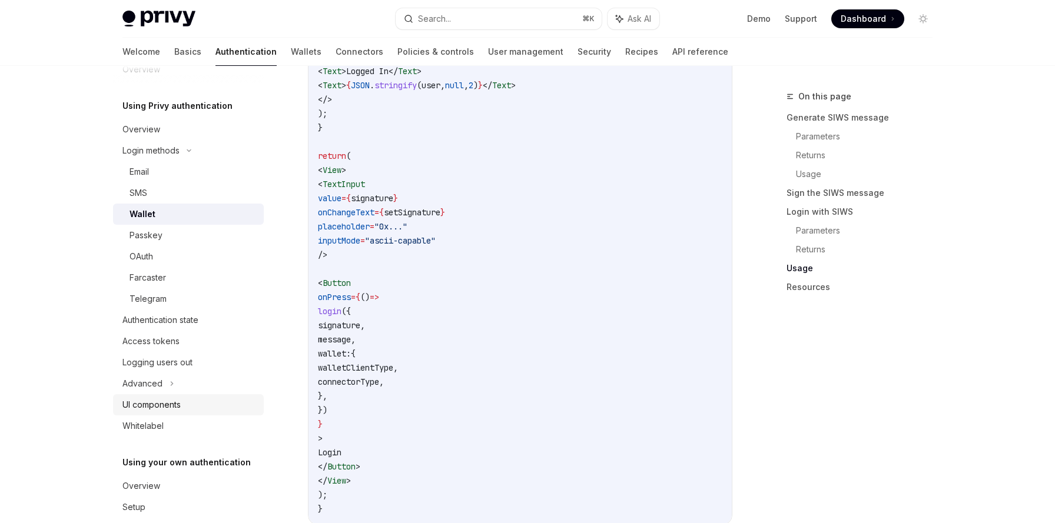
click at [175, 407] on div "UI components" at bounding box center [151, 405] width 58 height 14
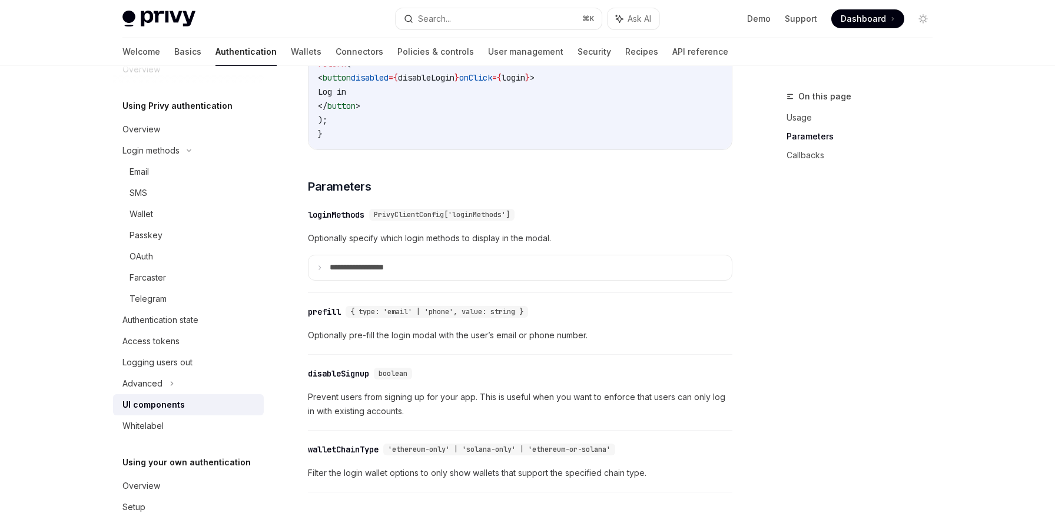
scroll to position [961, 0]
click at [375, 272] on p "**********" at bounding box center [371, 266] width 82 height 11
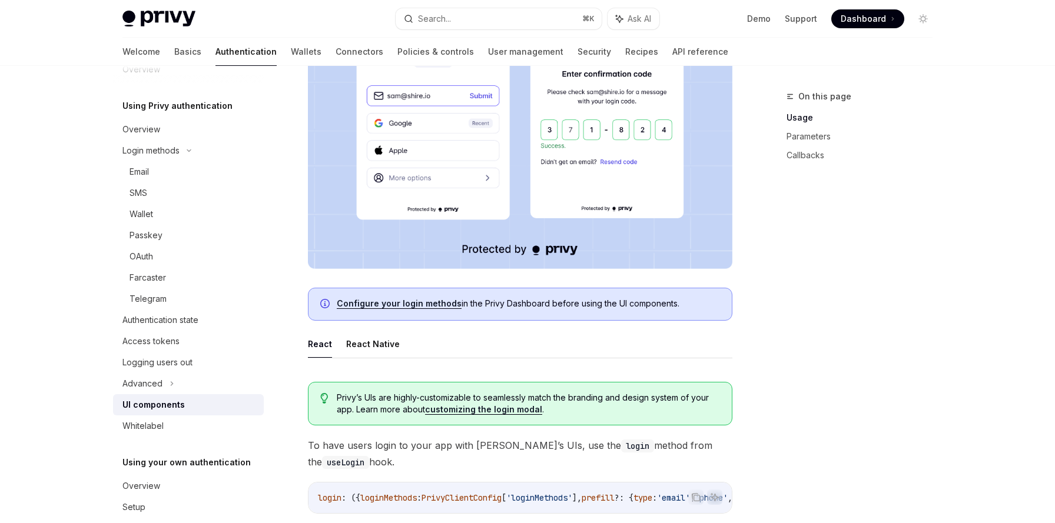
scroll to position [353, 0]
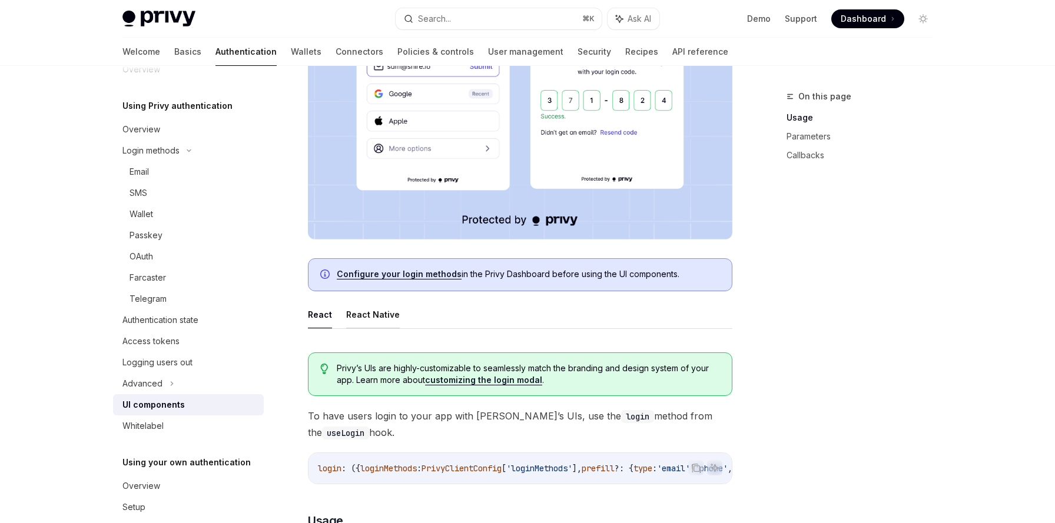
click at [380, 318] on button "React Native" at bounding box center [373, 315] width 54 height 28
type textarea "*"
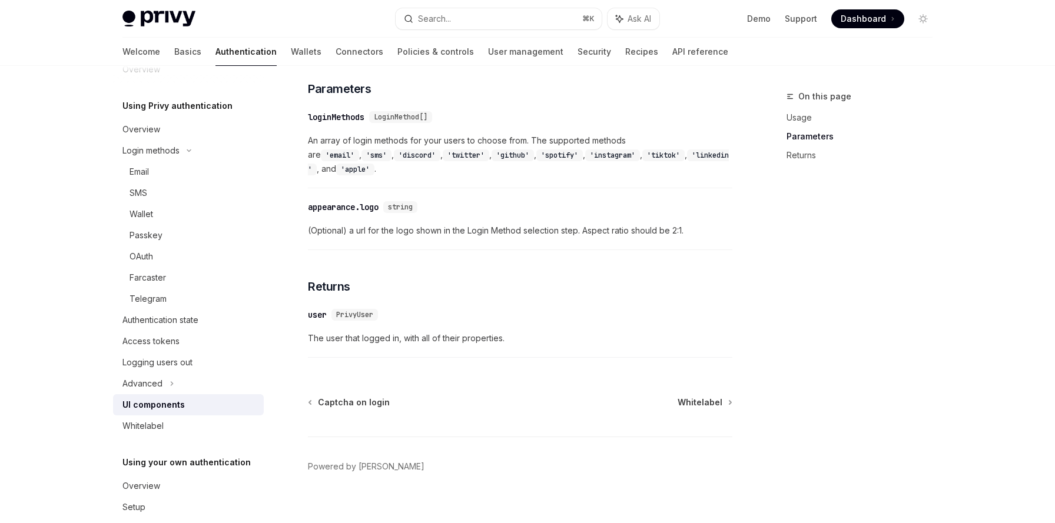
scroll to position [1173, 0]
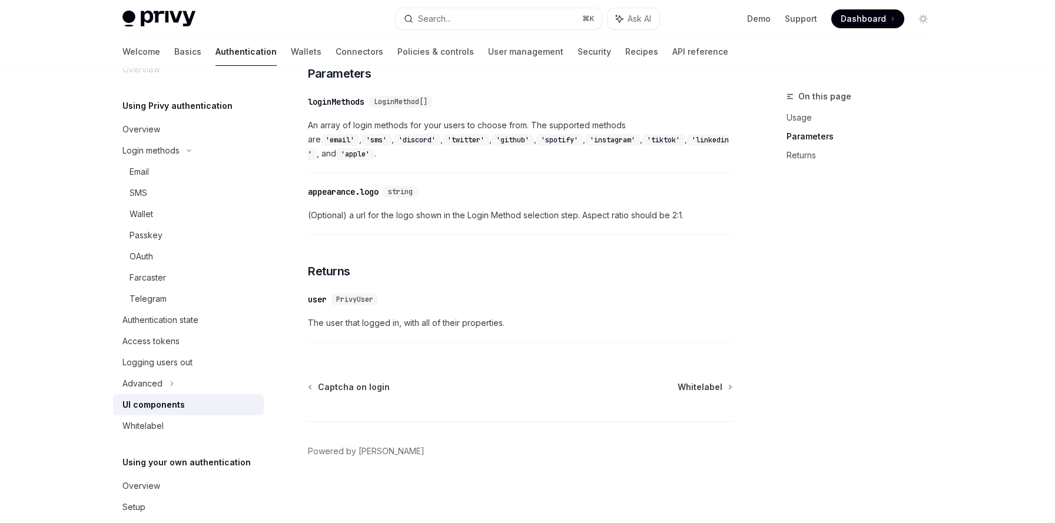
click at [423, 313] on div "​ user PrivyUser The user that logged in, with all of their properties." at bounding box center [520, 315] width 424 height 56
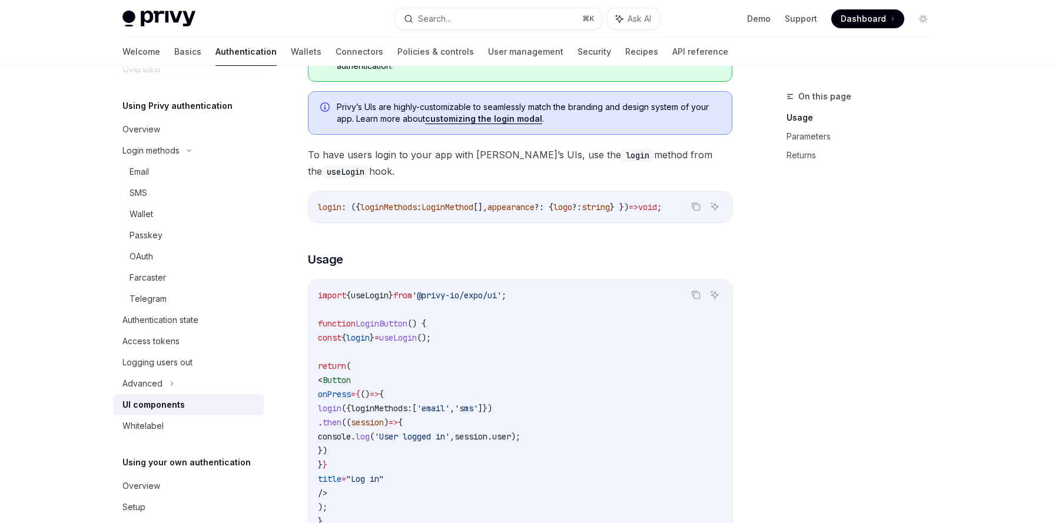
scroll to position [707, 0]
